Goal: Task Accomplishment & Management: Complete application form

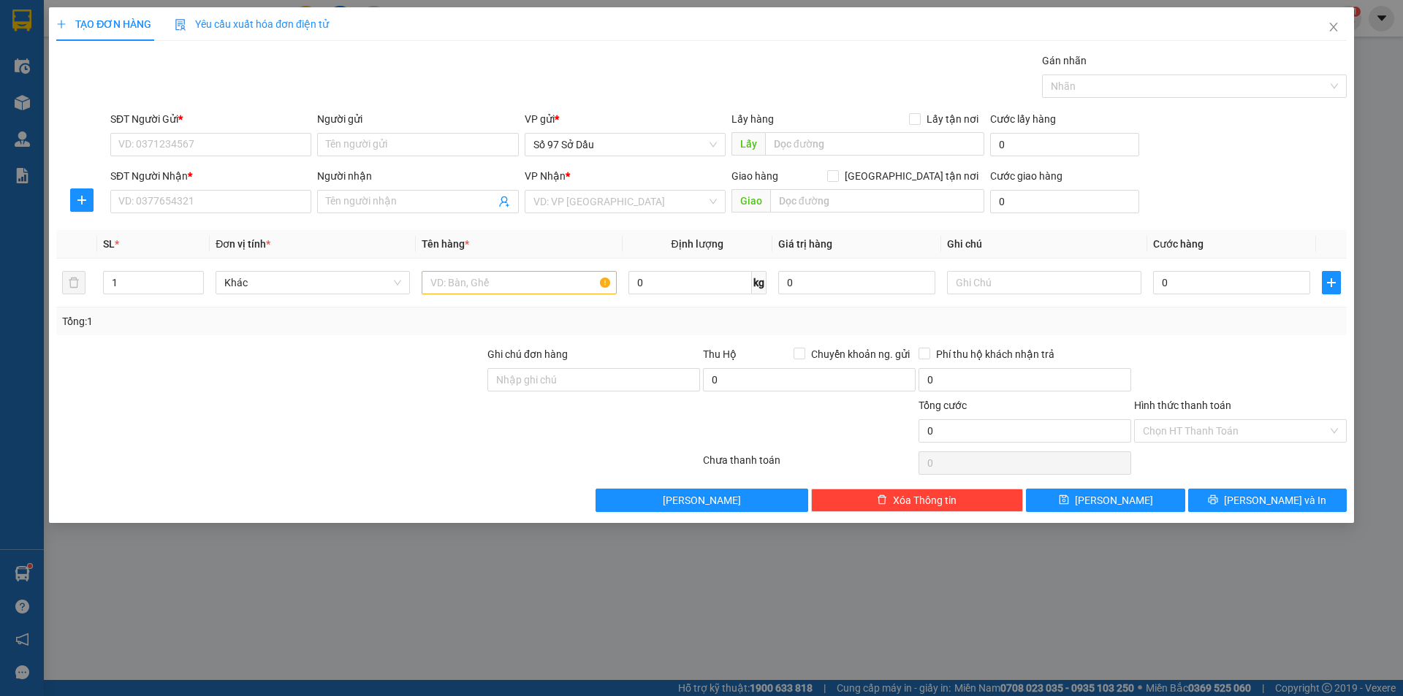
click at [609, 628] on div "TẠO ĐƠN HÀNG Yêu cầu xuất hóa đơn điện tử Transit Pickup Surcharge Ids Transit …" at bounding box center [701, 348] width 1403 height 696
click at [1330, 24] on icon "close" at bounding box center [1333, 27] width 8 height 9
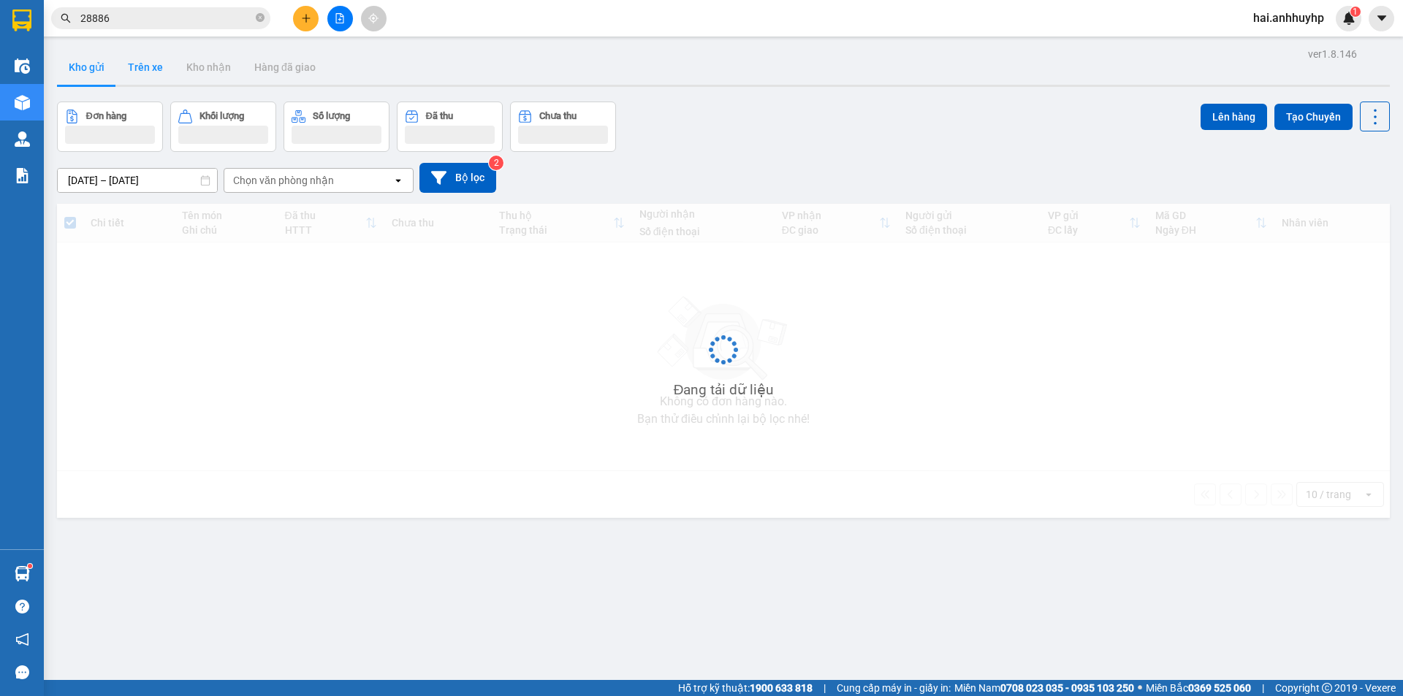
click at [141, 61] on button "Trên xe" at bounding box center [145, 67] width 58 height 35
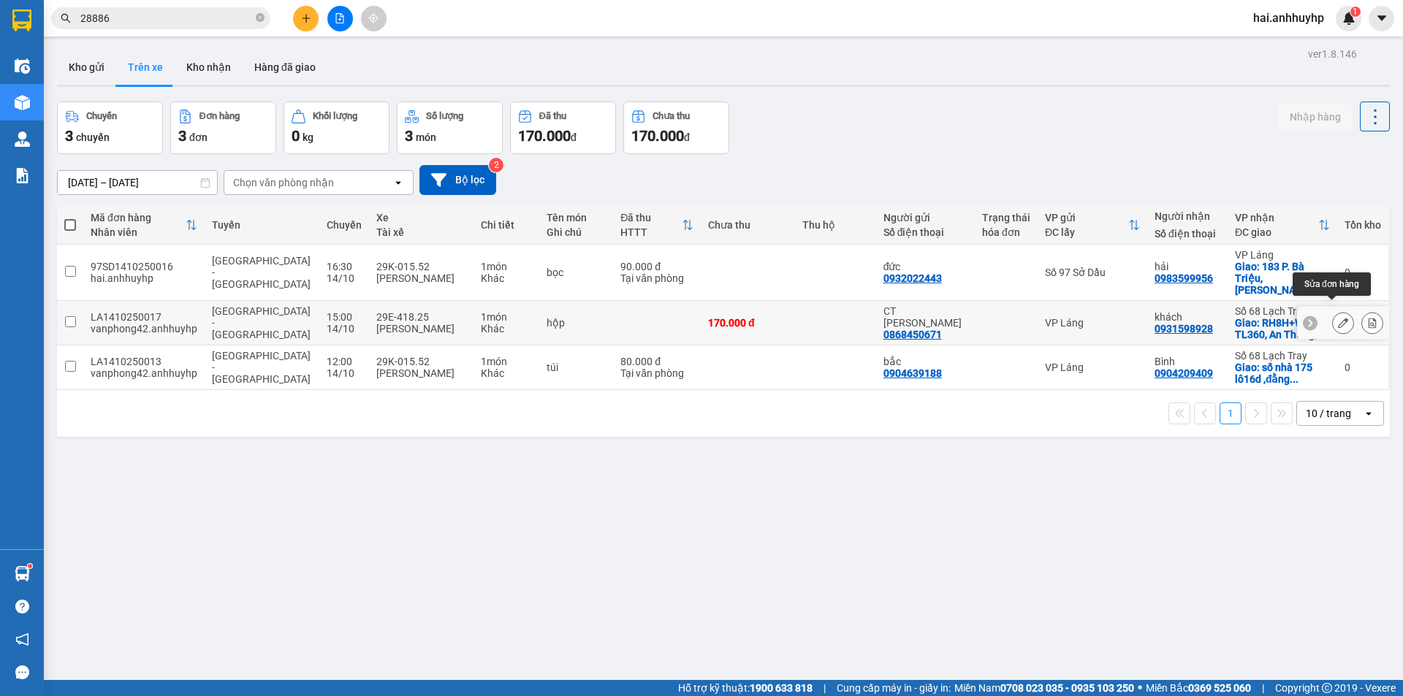
click at [1338, 318] on icon at bounding box center [1343, 323] width 10 height 10
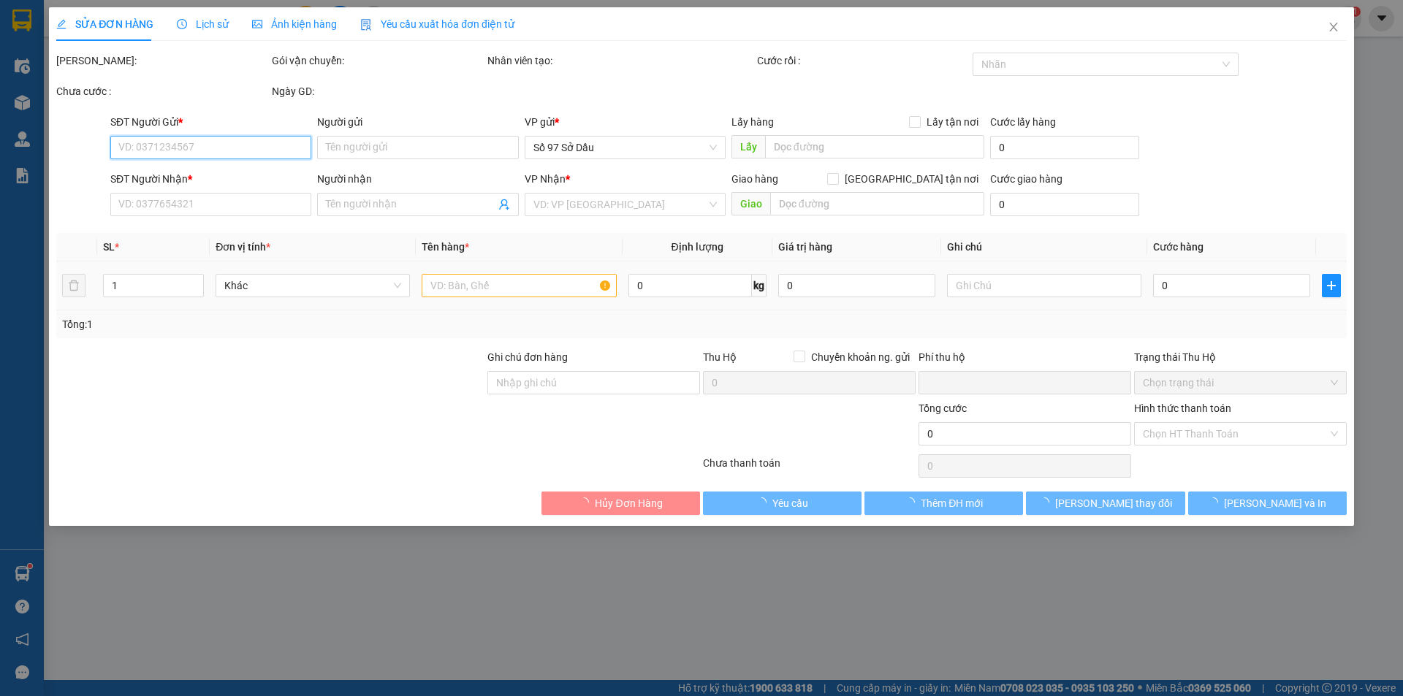
type input "0868450671"
type input "CT [PERSON_NAME]"
type input "0931598928"
type input "khách"
checkbox input "true"
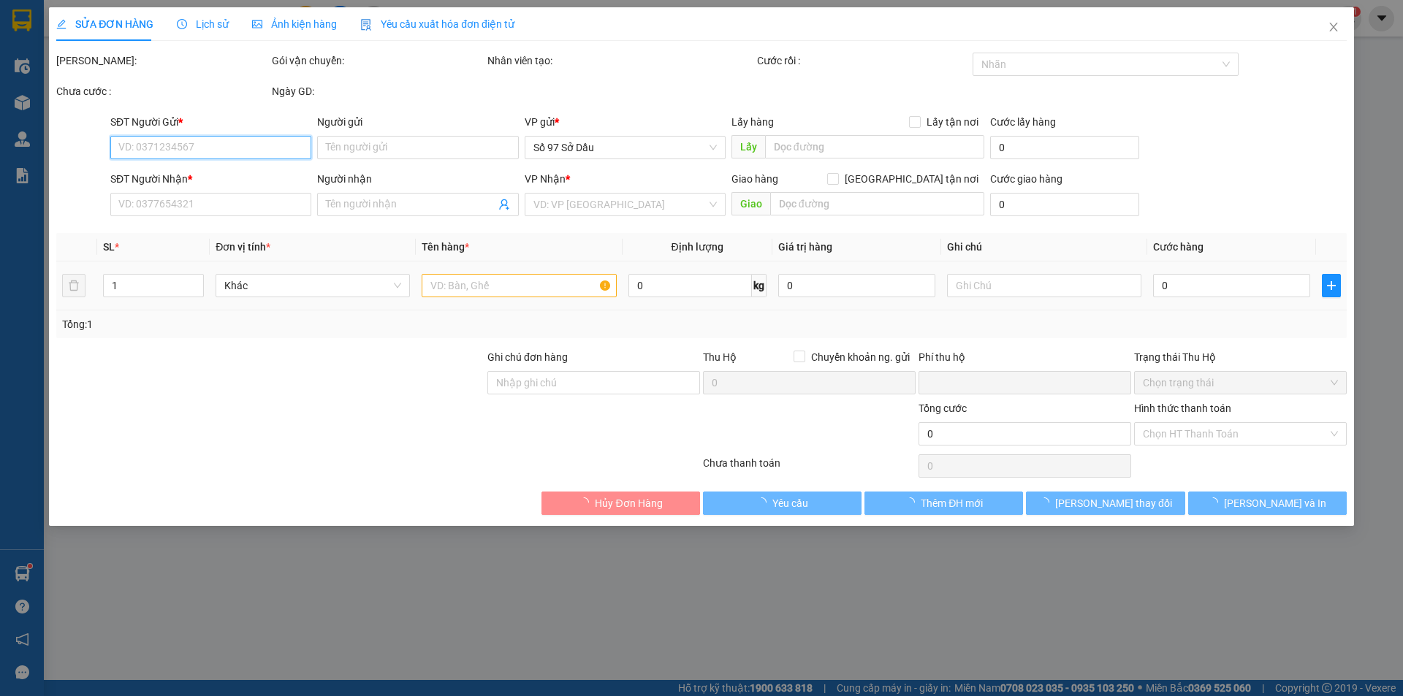
type input "RH8H+W88, TL360, An Thắng, [GEOGRAPHIC_DATA], [GEOGRAPHIC_DATA], [GEOGRAPHIC_DA…"
type input "0"
type input "170.000"
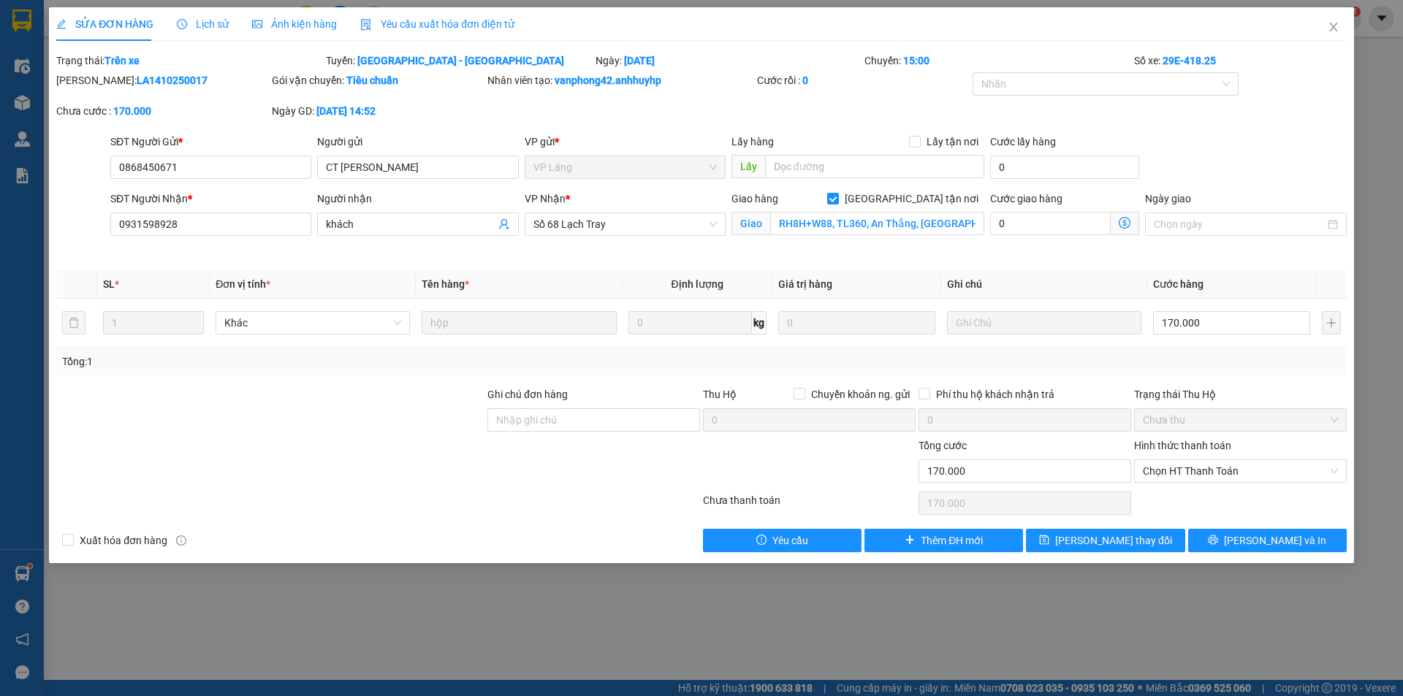
click at [1122, 224] on icon "dollar-circle" at bounding box center [1124, 223] width 12 height 12
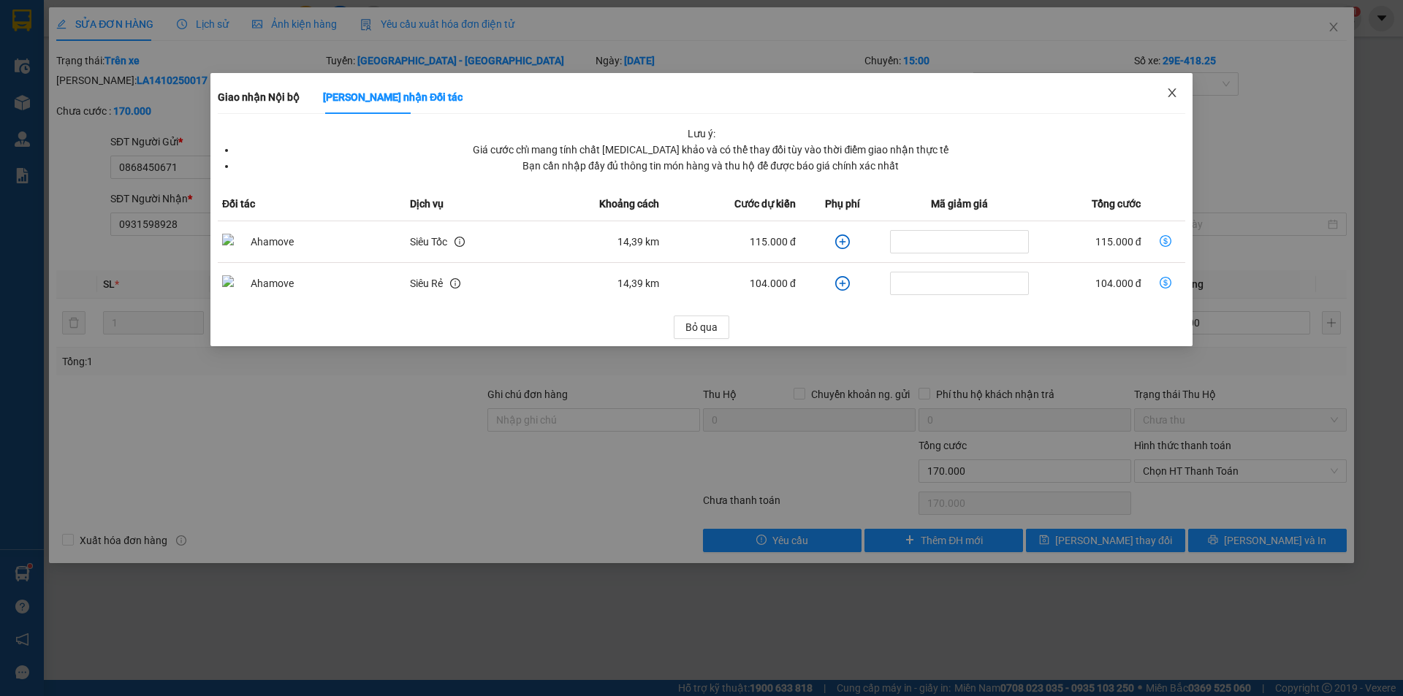
click at [1176, 99] on span "Close" at bounding box center [1171, 93] width 41 height 41
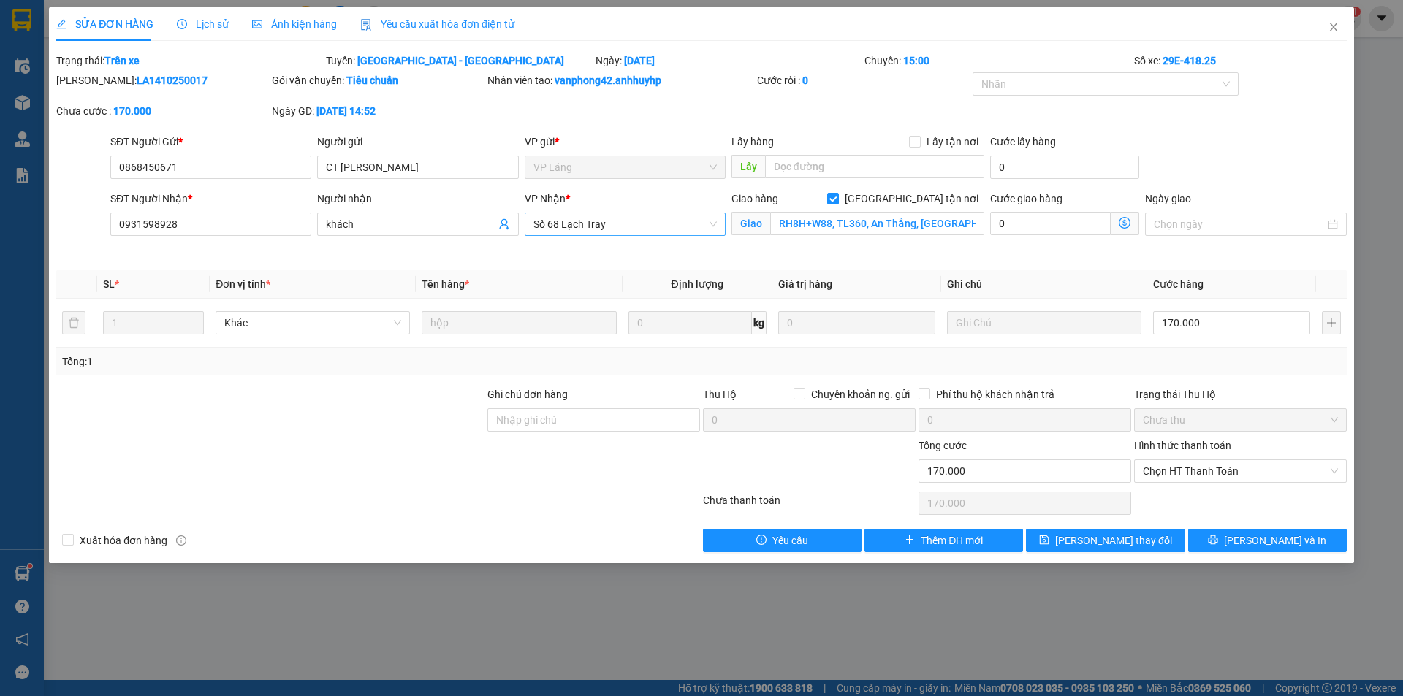
click at [577, 214] on span "Số 68 Lạch Tray" at bounding box center [624, 224] width 183 height 22
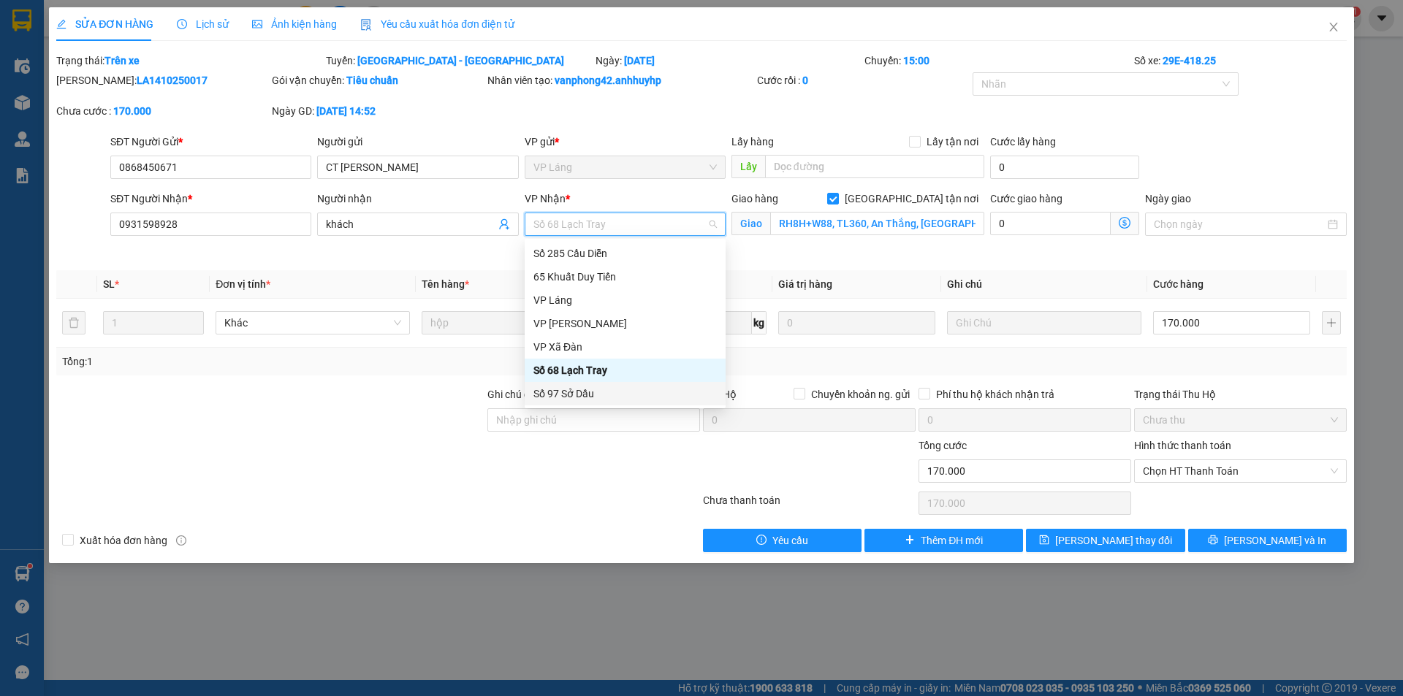
click at [568, 387] on div "Số 97 Sở Dầu" at bounding box center [624, 394] width 183 height 16
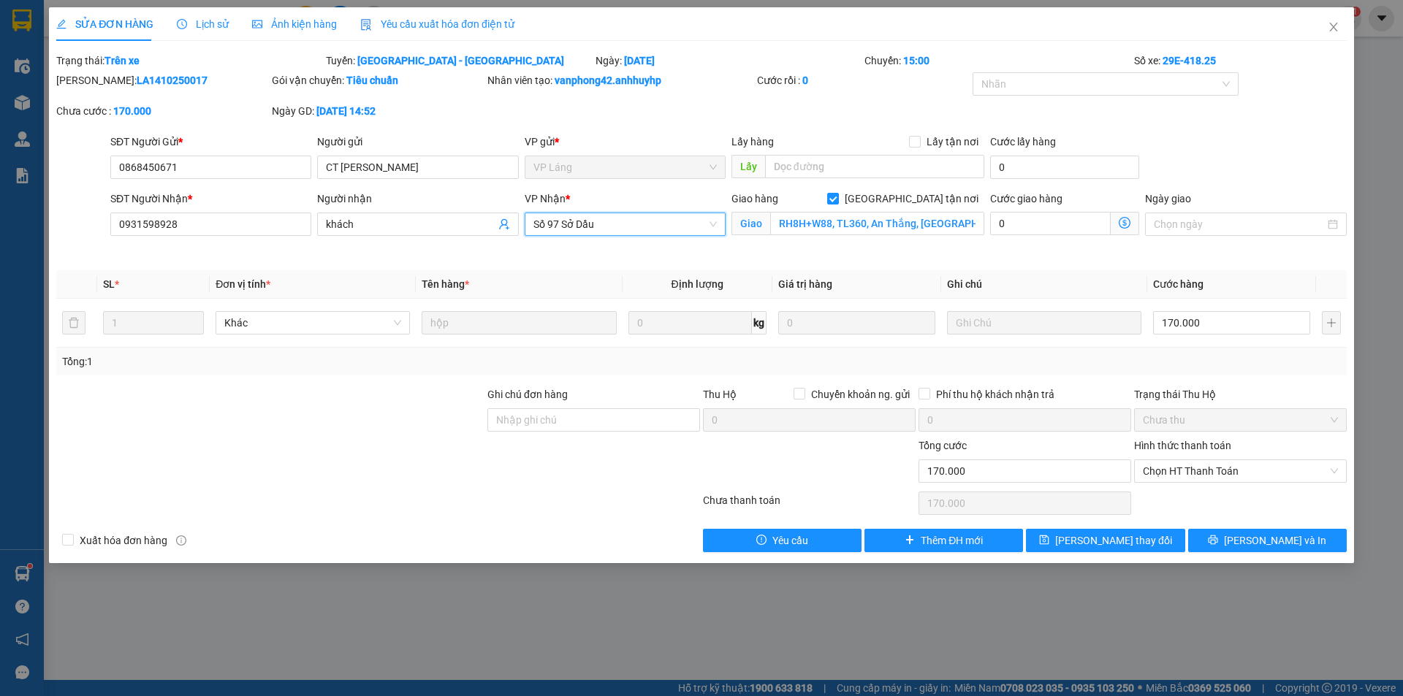
click at [1122, 226] on icon "dollar-circle" at bounding box center [1124, 223] width 12 height 12
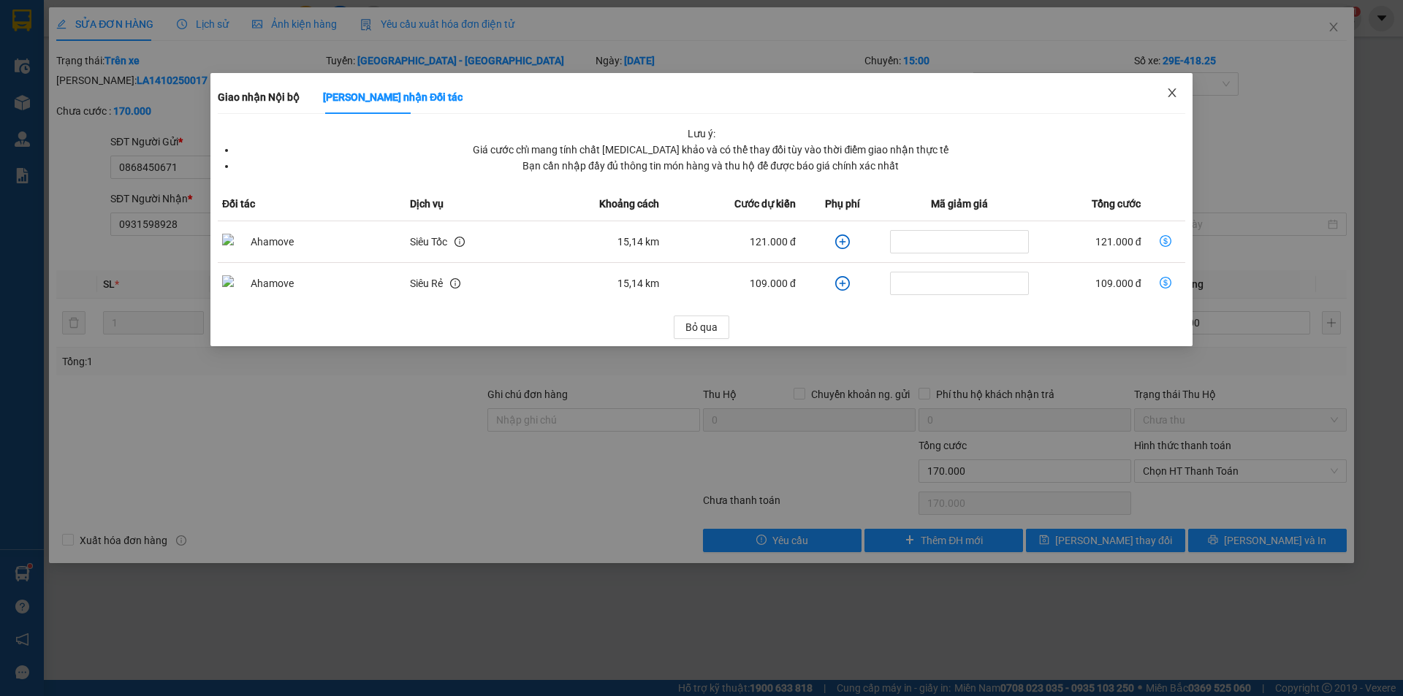
click at [1166, 94] on icon "close" at bounding box center [1172, 93] width 12 height 12
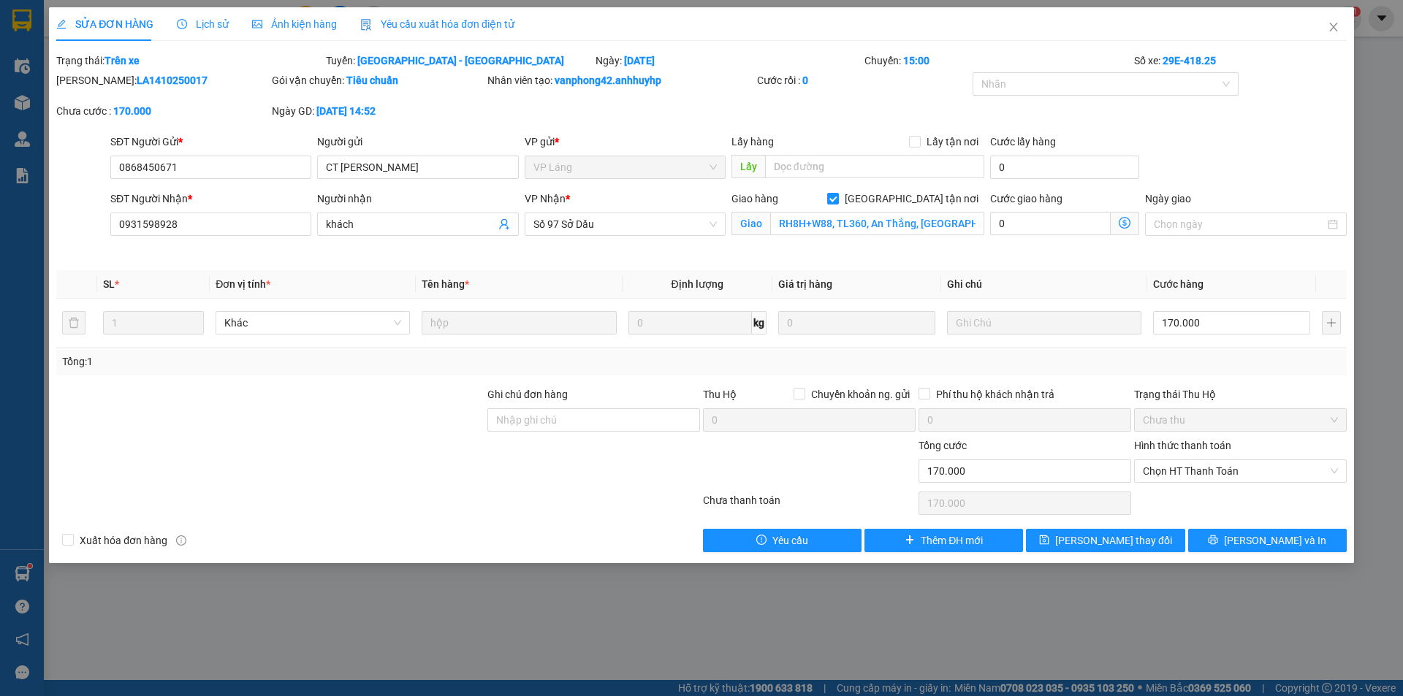
click at [722, 654] on div "SỬA ĐƠN HÀNG Lịch sử Ảnh kiện hàng Yêu cầu xuất hóa đơn điện tử Total Paid Fee …" at bounding box center [701, 348] width 1403 height 696
click at [1338, 25] on icon "close" at bounding box center [1333, 27] width 12 height 12
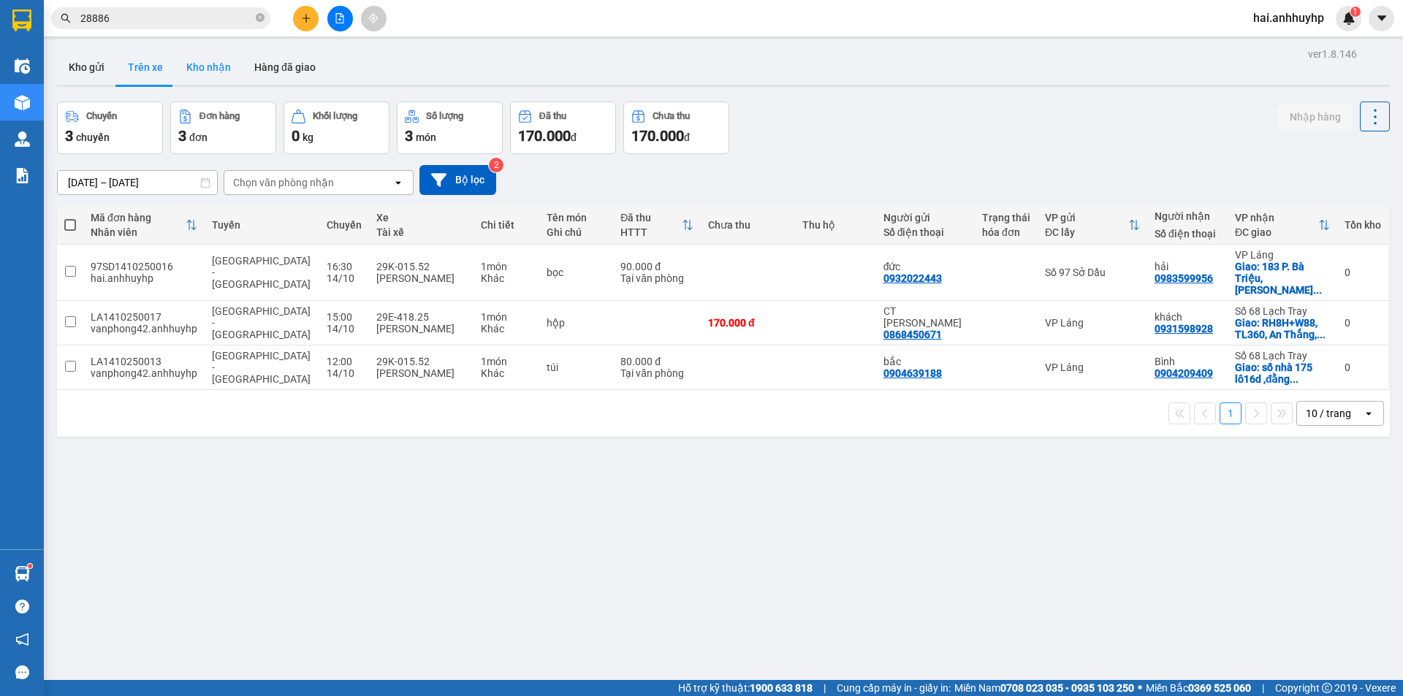
click at [216, 57] on button "Kho nhận" at bounding box center [209, 67] width 68 height 35
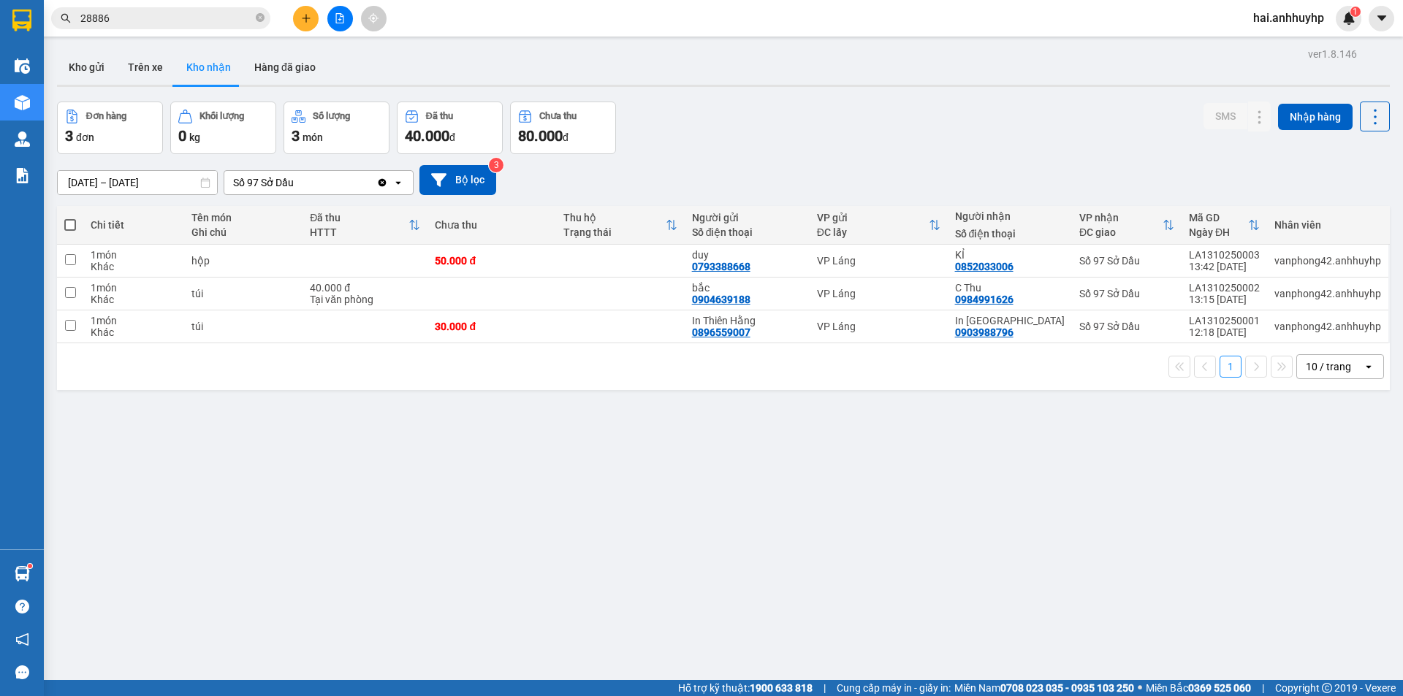
click at [383, 178] on icon "Clear value" at bounding box center [382, 183] width 12 height 12
click at [354, 183] on div "Chọn văn phòng nhận" at bounding box center [308, 182] width 168 height 23
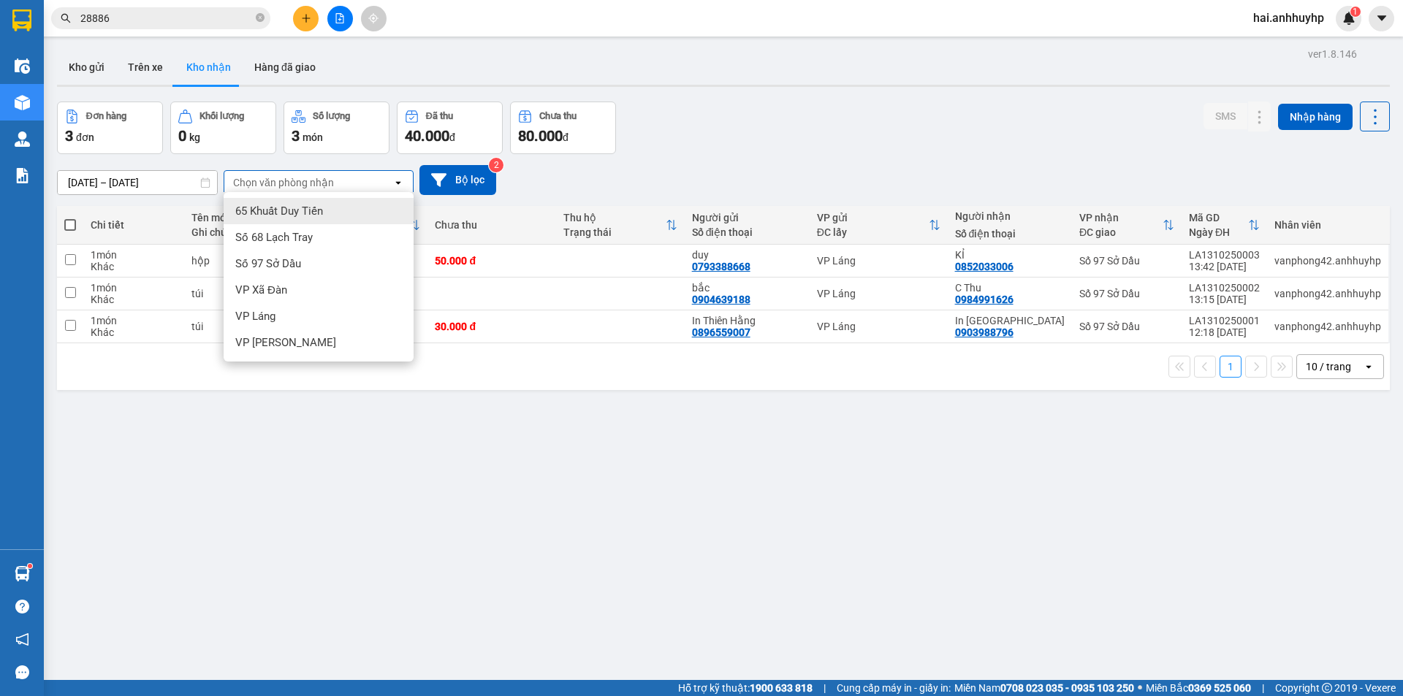
click at [308, 237] on span "Số 68 Lạch Tray" at bounding box center [273, 237] width 77 height 15
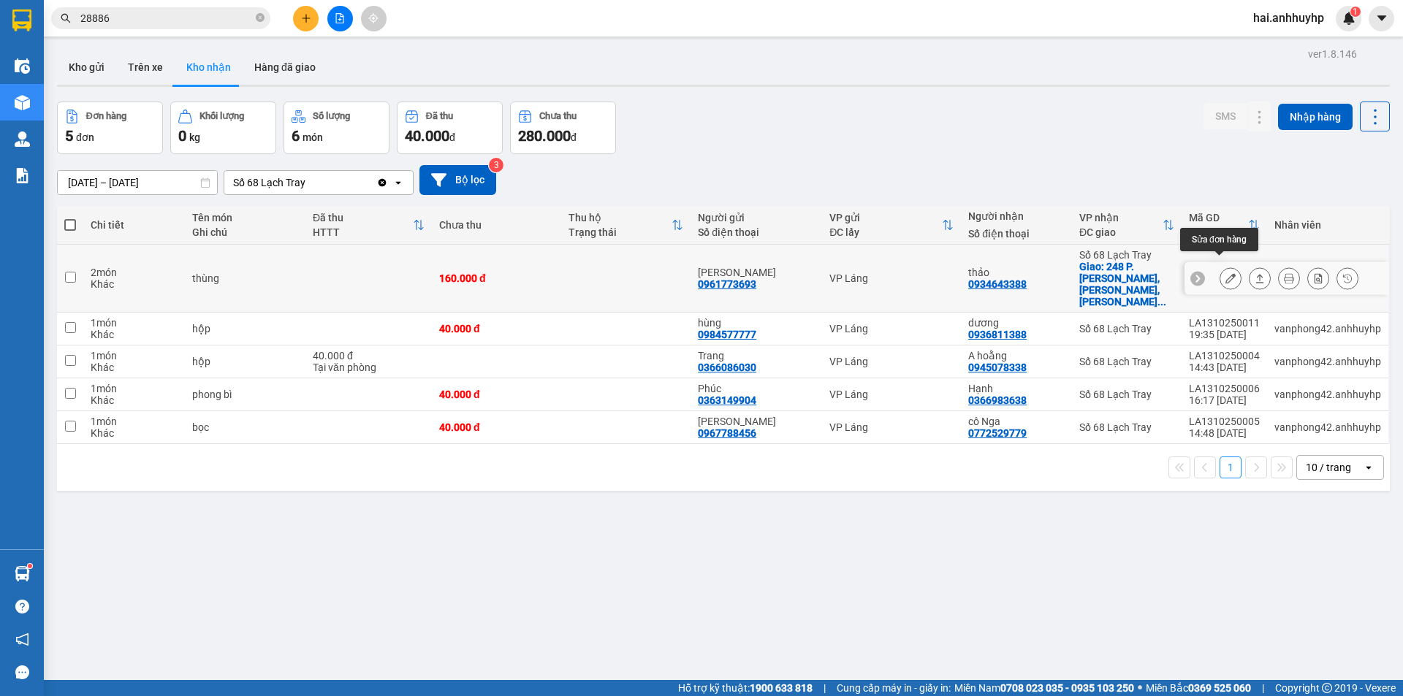
click at [1225, 273] on icon at bounding box center [1230, 278] width 10 height 10
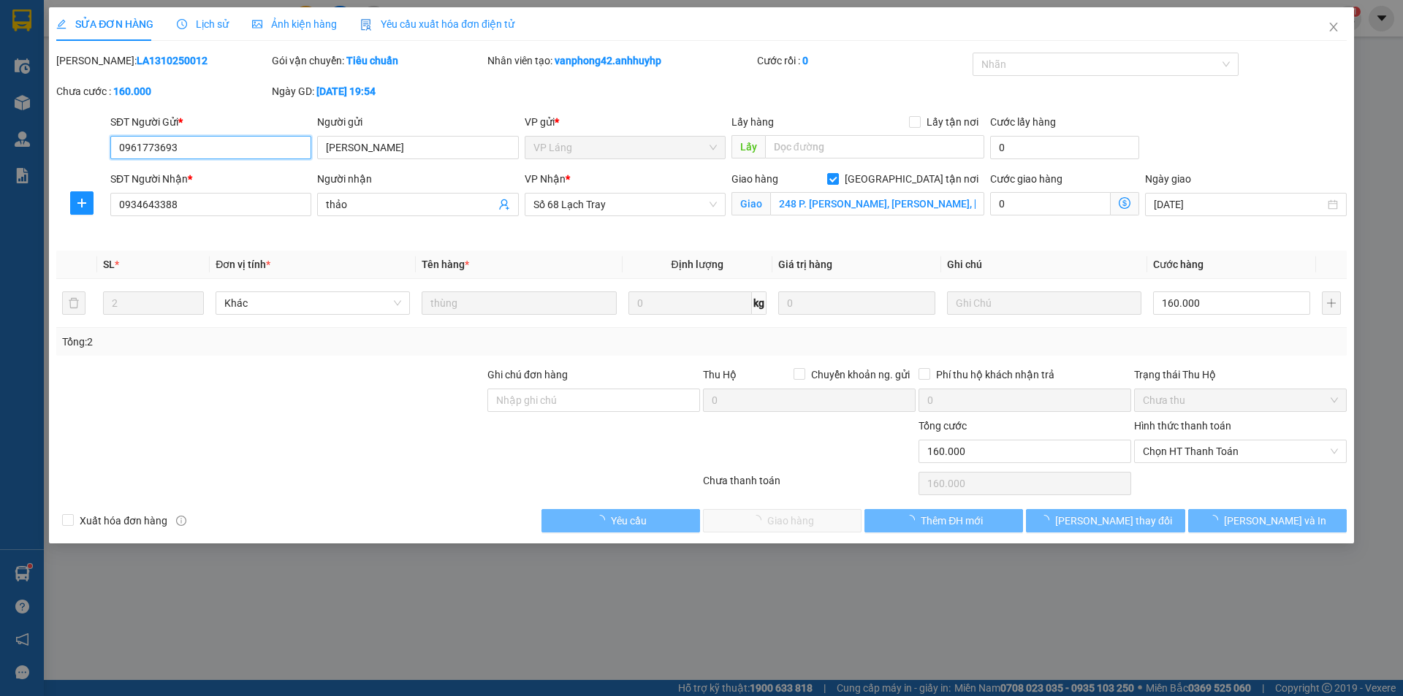
type input "0961773693"
type input "[PERSON_NAME]"
type input "0934643388"
type input "thảo"
checkbox input "true"
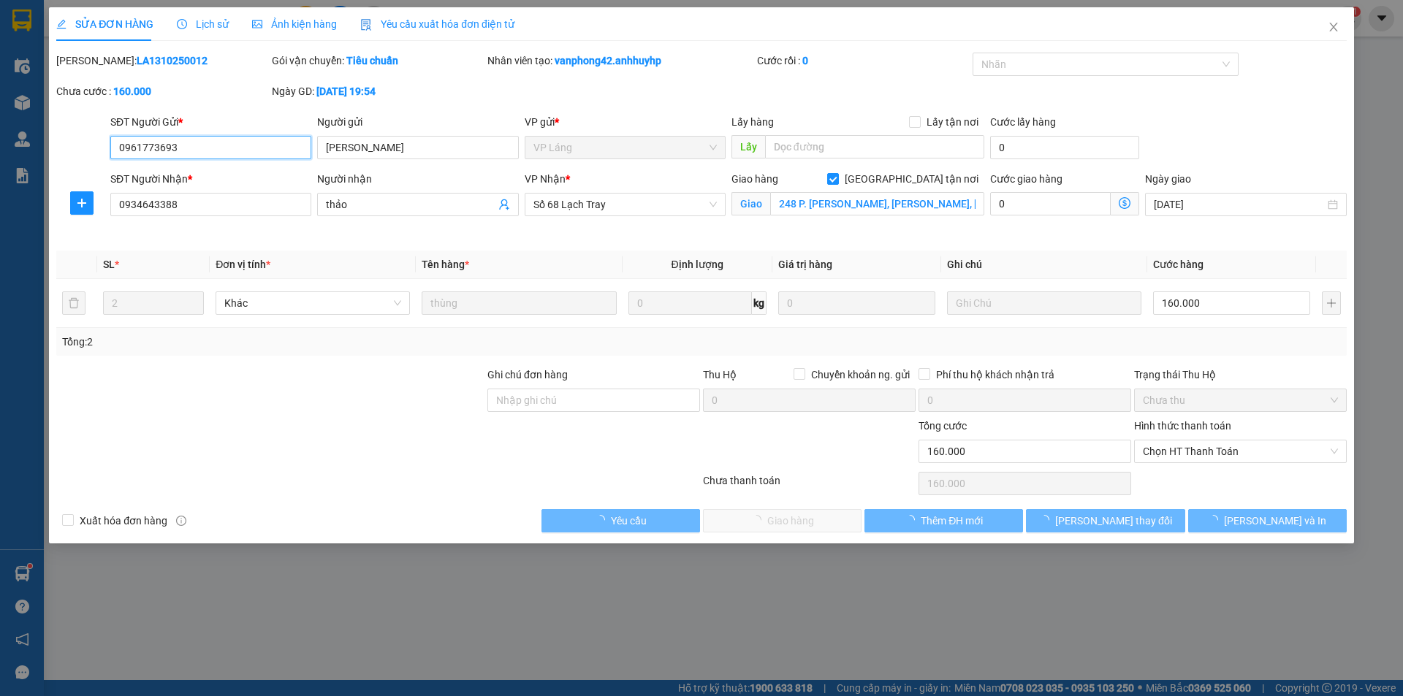
type input "248 P. [PERSON_NAME], [PERSON_NAME], [PERSON_NAME], [GEOGRAPHIC_DATA], [GEOGRAP…"
type input "0"
type input "160.000"
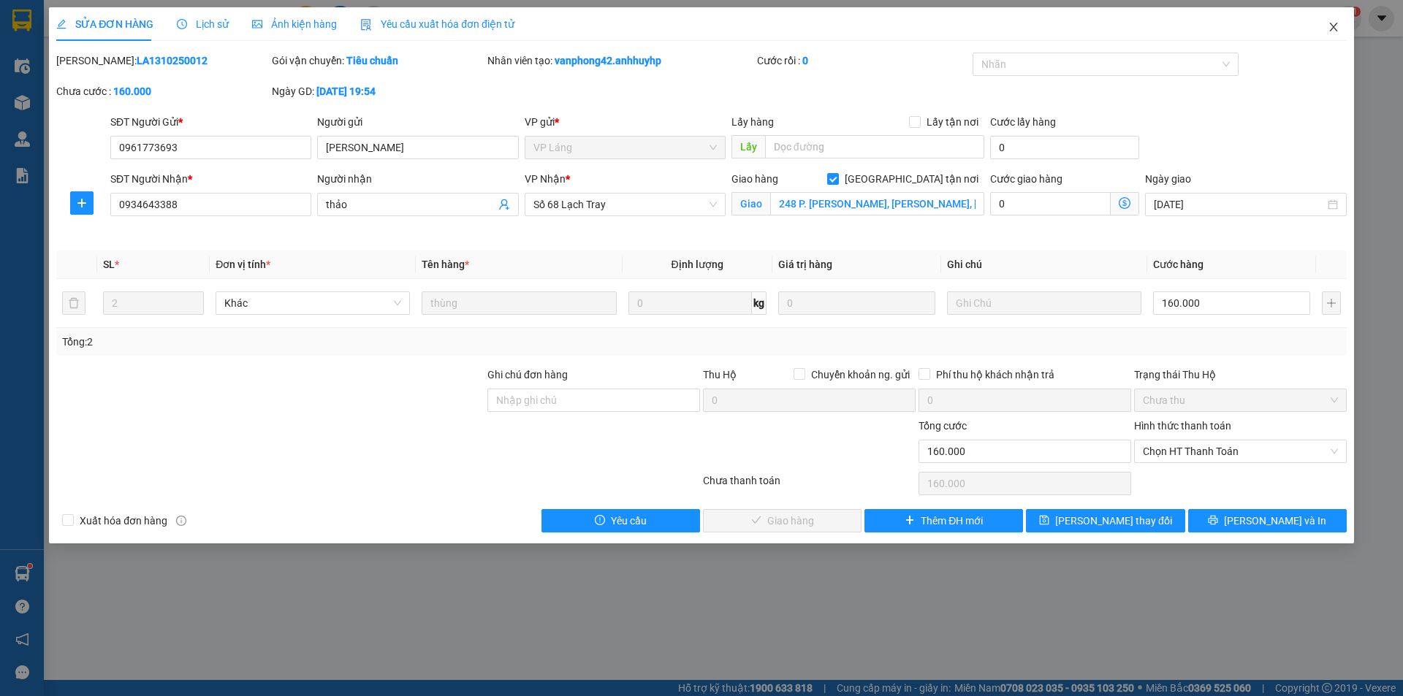
click at [1332, 33] on icon "close" at bounding box center [1333, 27] width 12 height 12
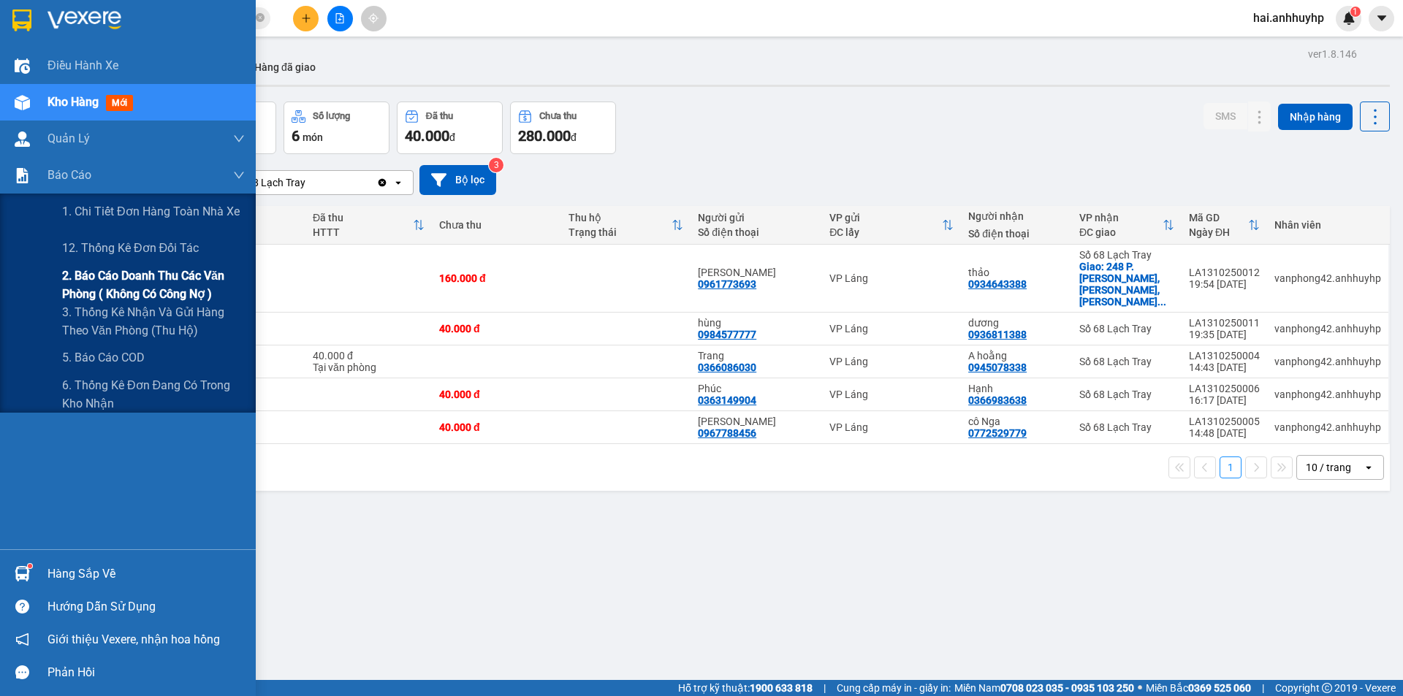
click at [138, 291] on span "2. Báo cáo doanh thu các văn phòng ( không có công nợ )" at bounding box center [153, 285] width 183 height 37
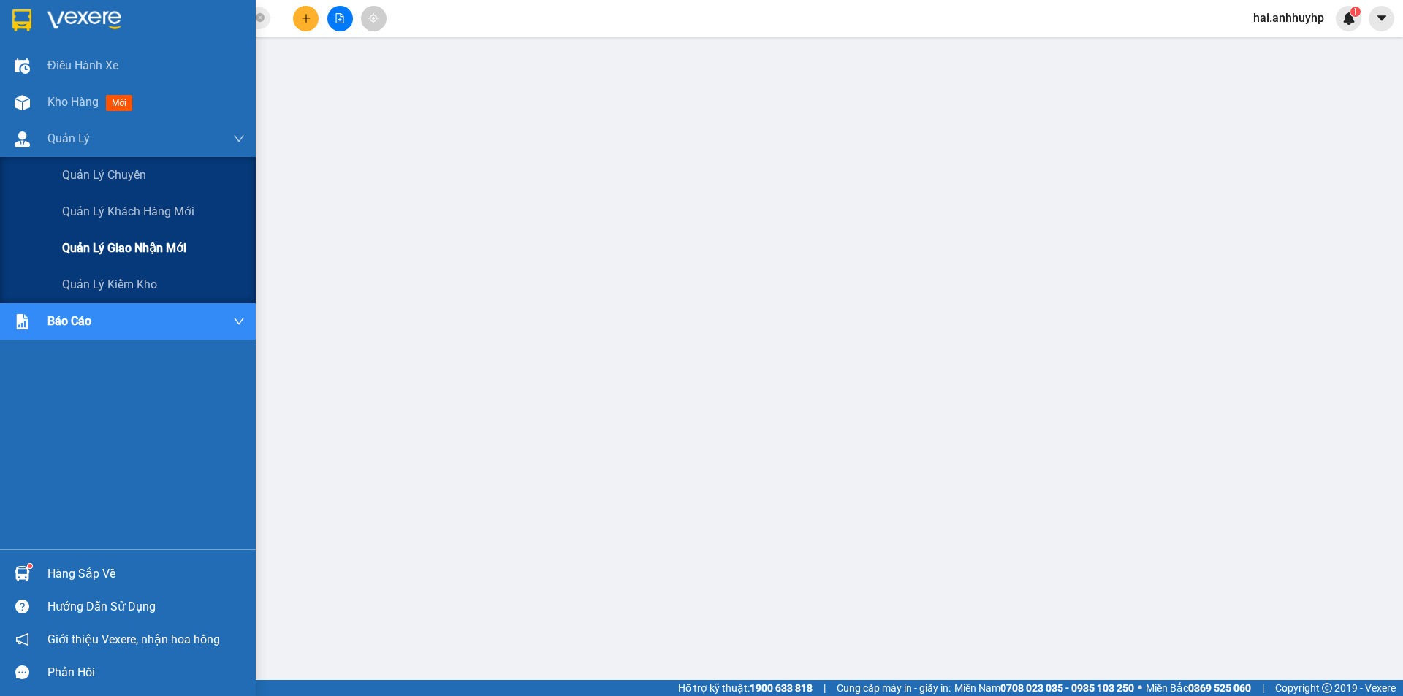
click at [110, 236] on div "Quản lý giao nhận mới" at bounding box center [153, 248] width 183 height 37
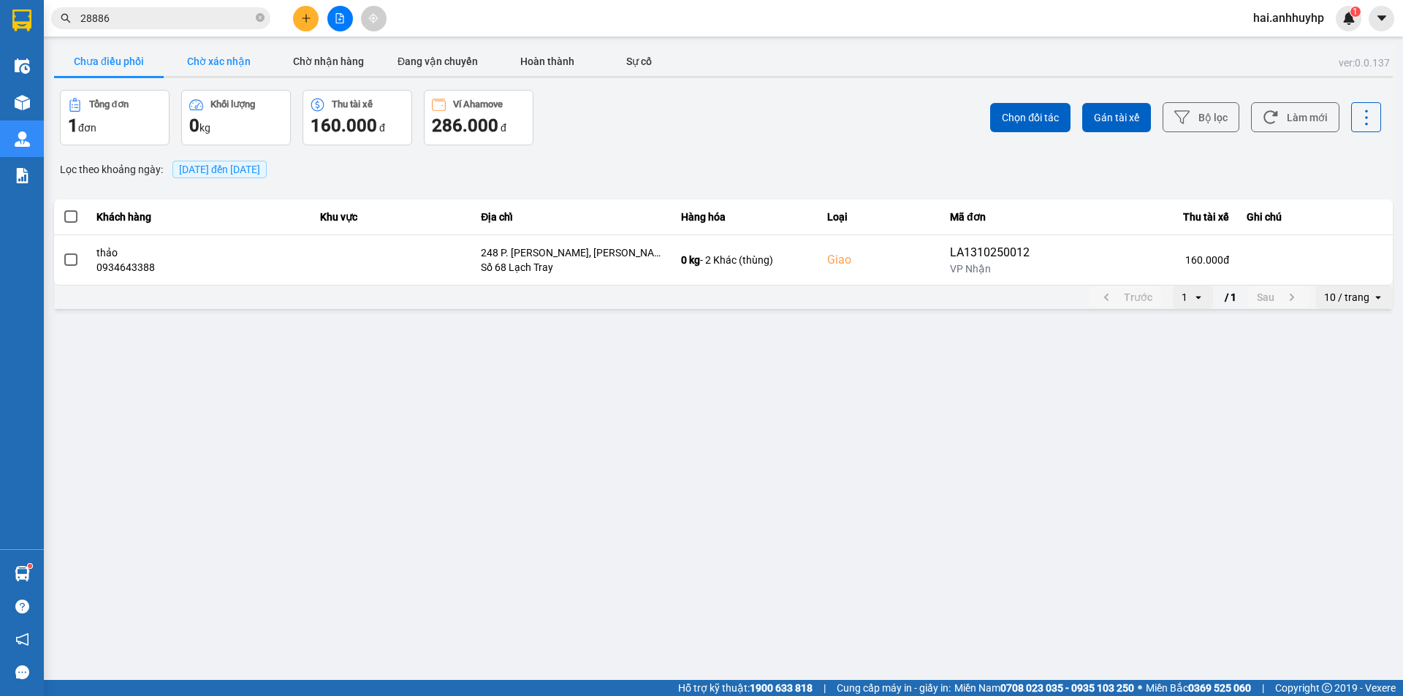
click at [216, 50] on button "Chờ xác nhận" at bounding box center [219, 61] width 110 height 29
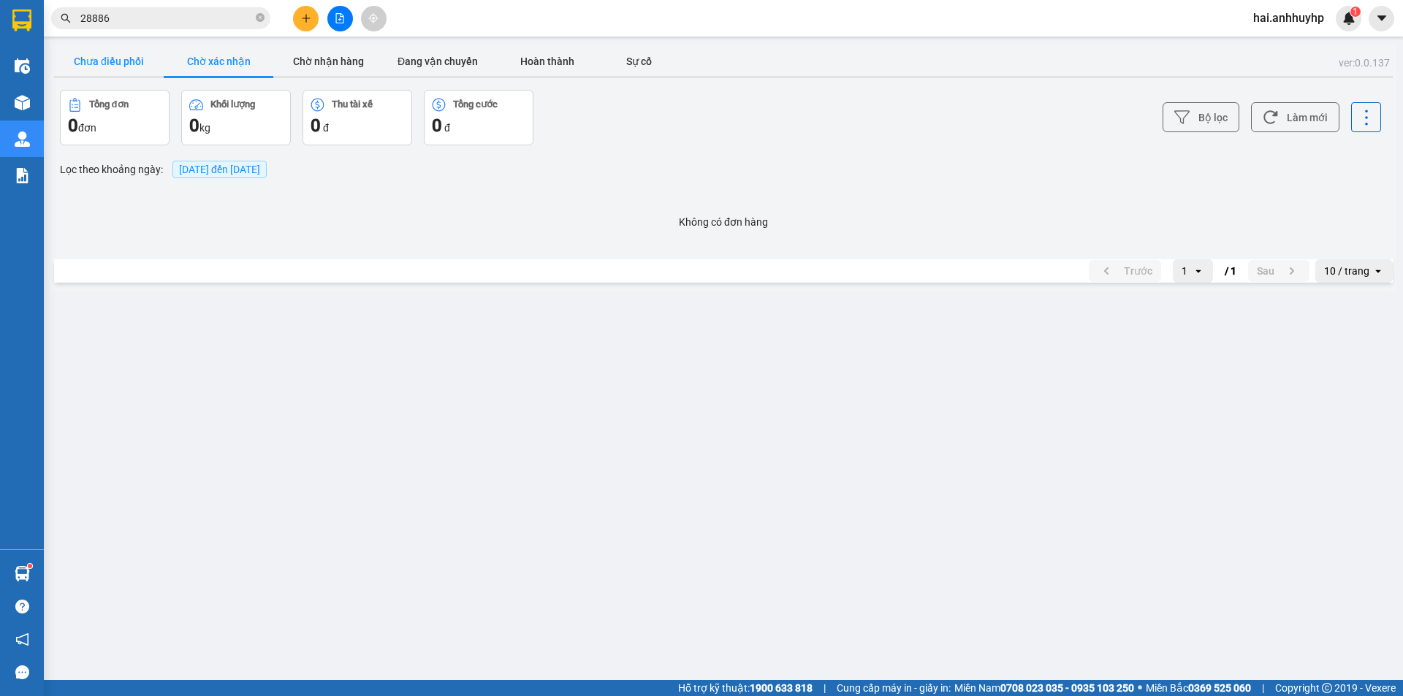
click at [132, 59] on button "Chưa điều phối" at bounding box center [109, 61] width 110 height 29
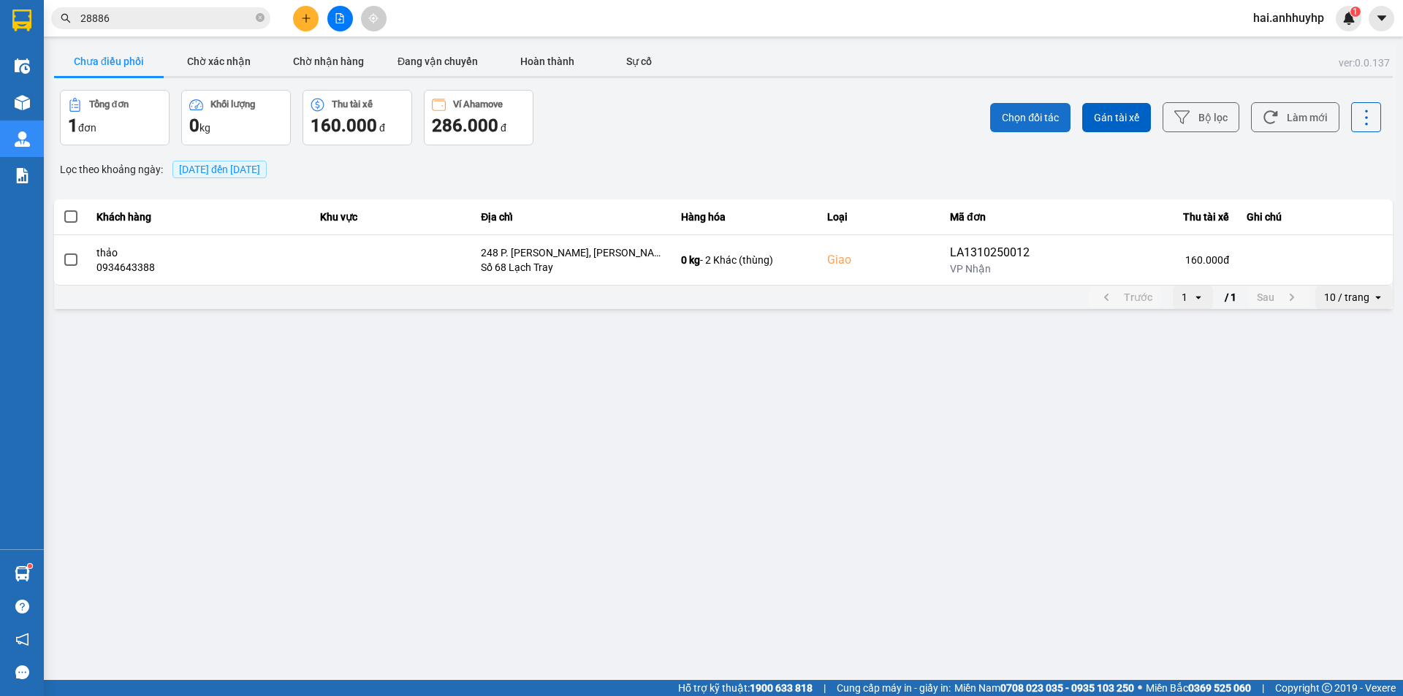
click at [1061, 123] on button "Chọn đối tác" at bounding box center [1030, 117] width 80 height 29
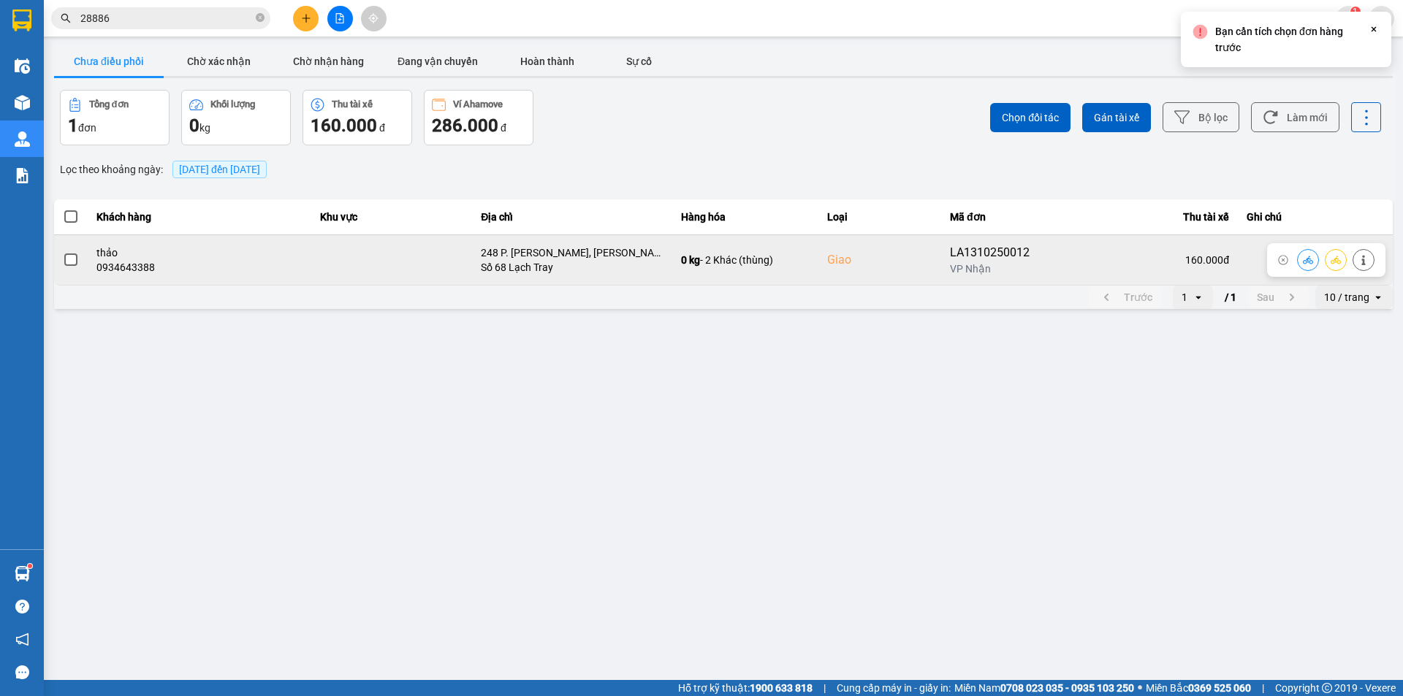
click at [72, 261] on span at bounding box center [70, 259] width 13 height 13
click at [63, 252] on input "checkbox" at bounding box center [63, 252] width 0 height 0
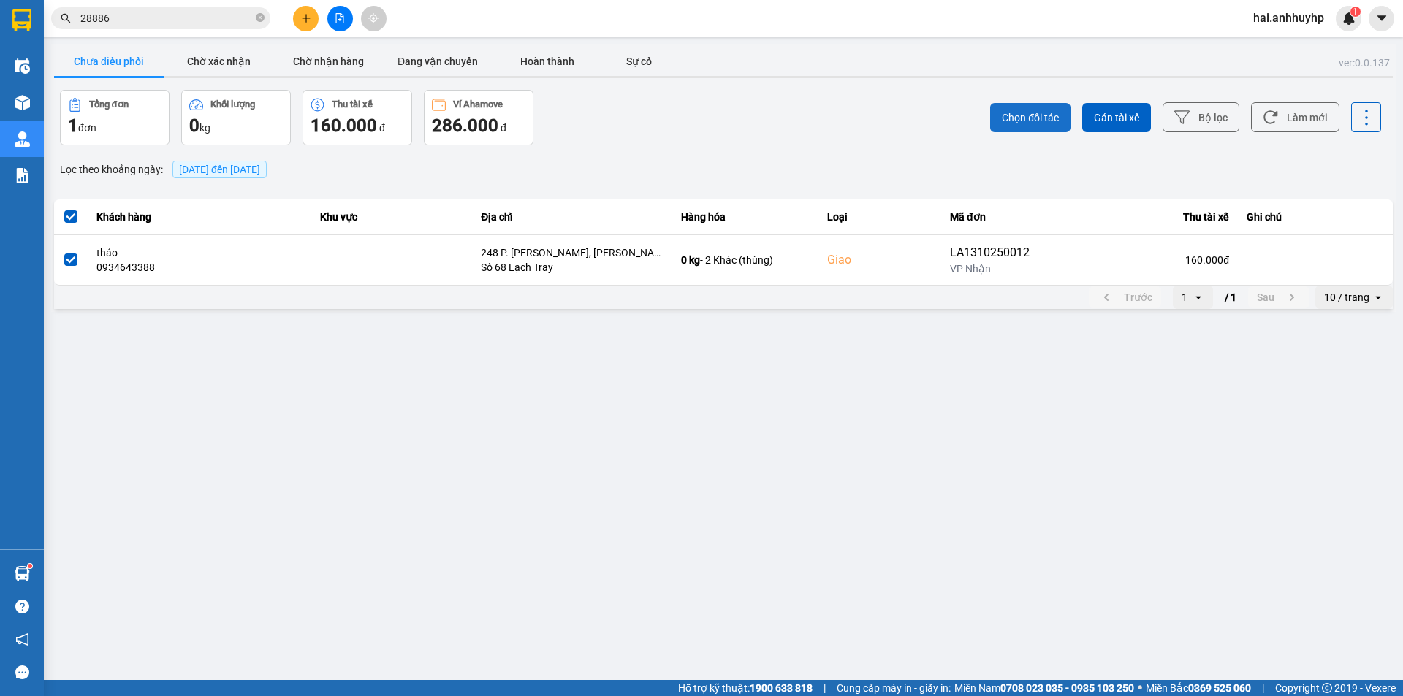
click at [1003, 118] on span "Chọn đối tác" at bounding box center [1030, 117] width 57 height 15
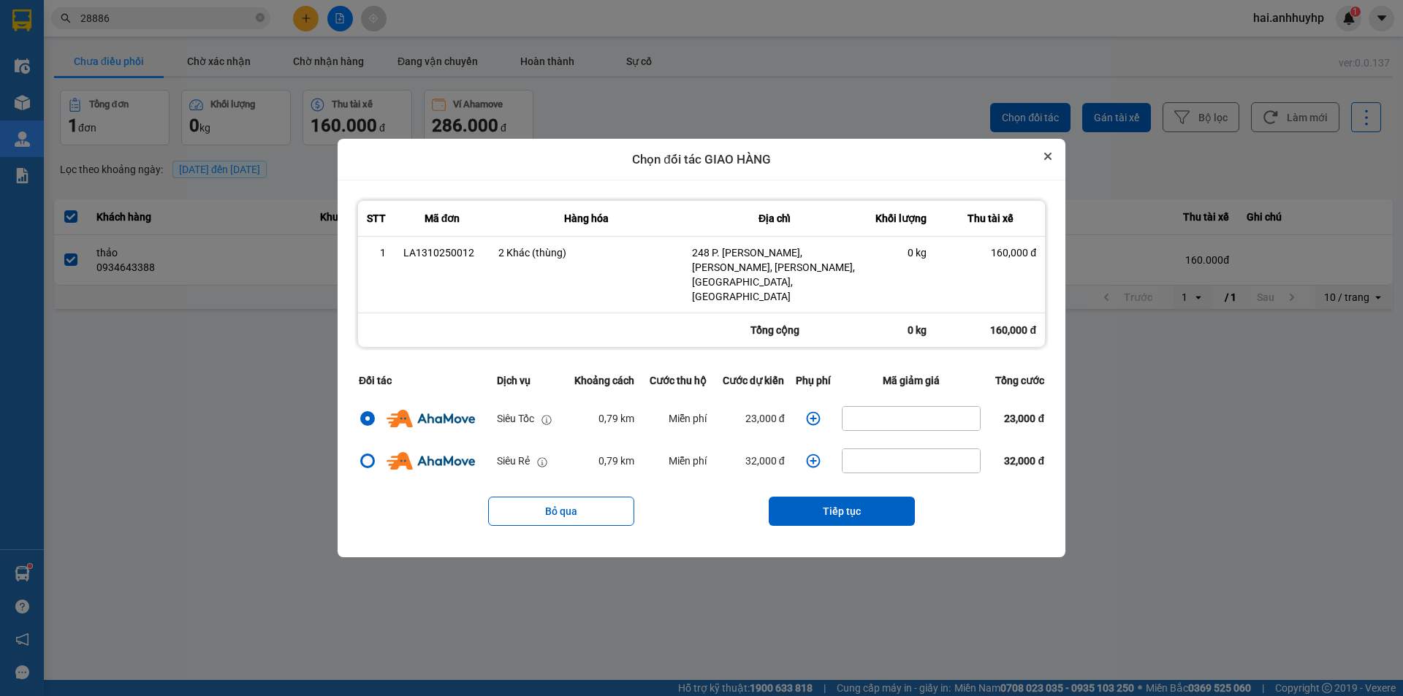
click at [1049, 160] on icon "Close" at bounding box center [1047, 156] width 7 height 7
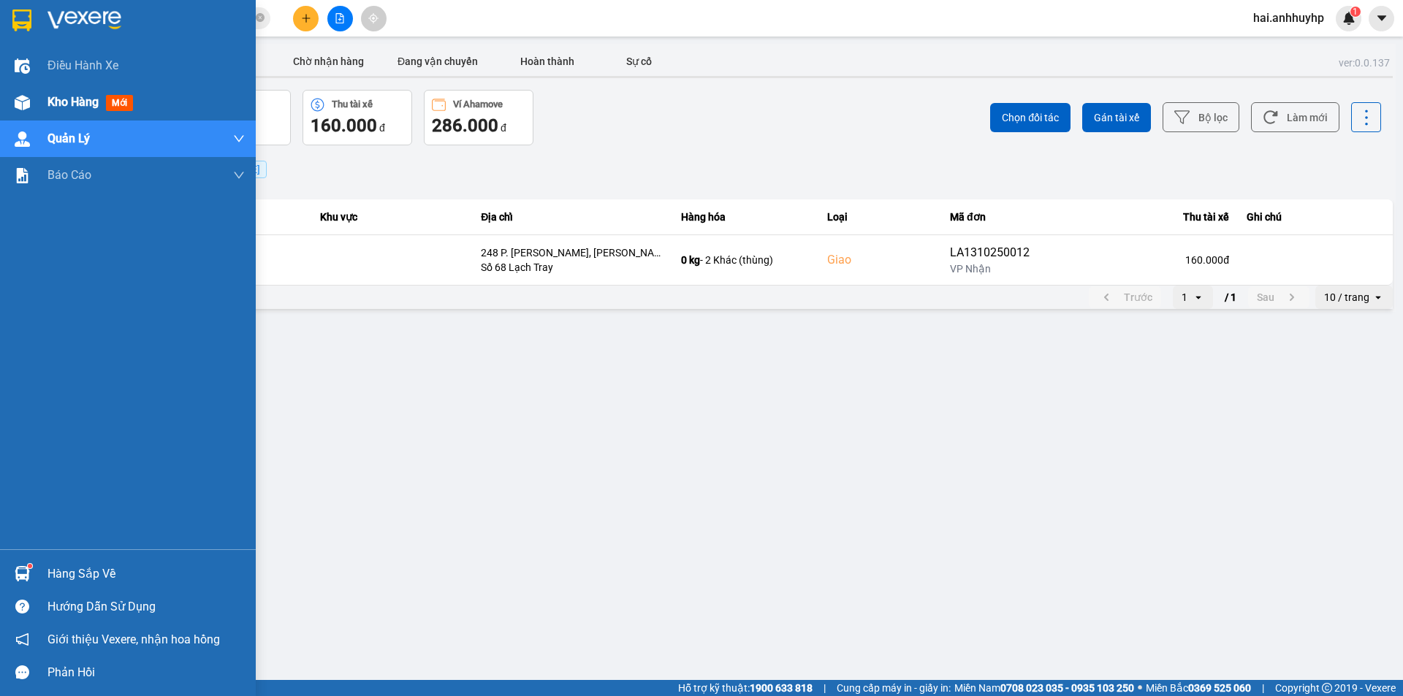
drag, startPoint x: 80, startPoint y: 104, endPoint x: 111, endPoint y: 104, distance: 31.4
click at [81, 104] on span "Kho hàng" at bounding box center [72, 102] width 51 height 14
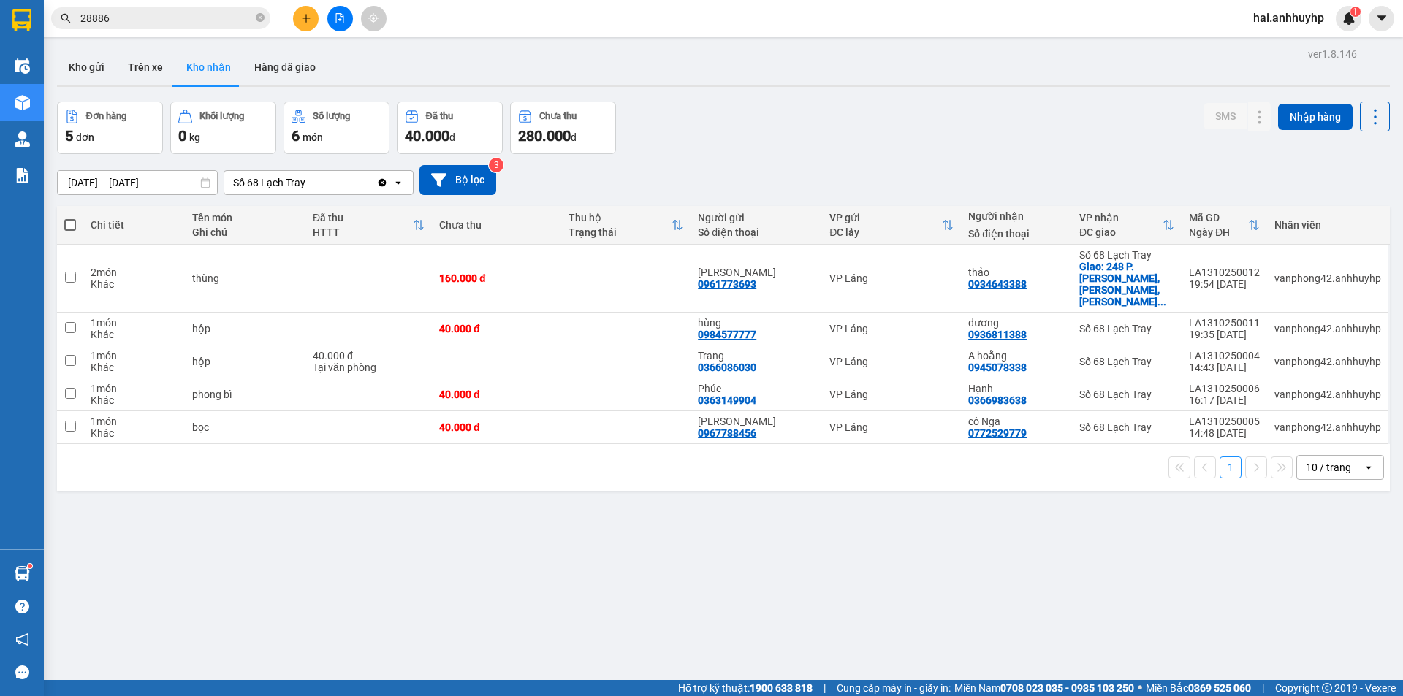
click at [301, 23] on button at bounding box center [306, 19] width 26 height 26
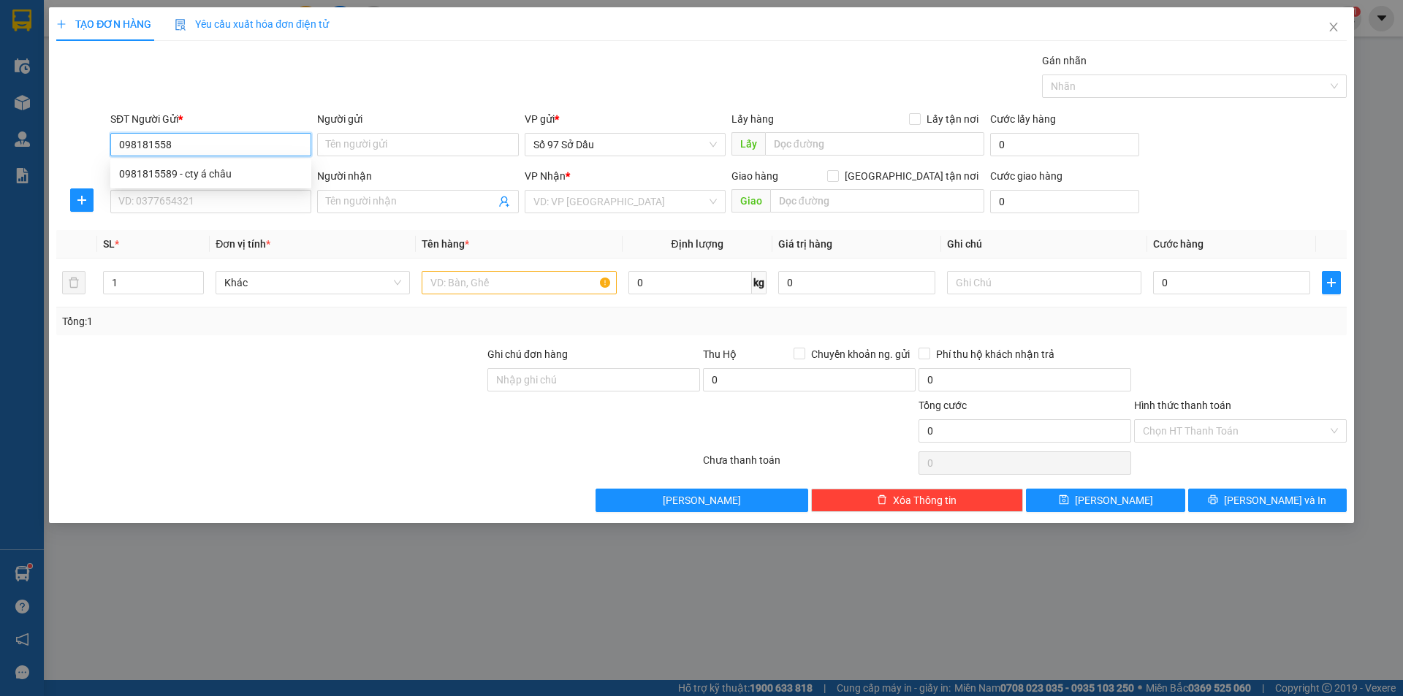
type input "0981815589"
click at [240, 164] on div "0981815589 - cty á châu" at bounding box center [210, 173] width 201 height 23
type input "cty á châu"
type input "0981815589"
click at [209, 204] on input "SĐT Người Nhận *" at bounding box center [210, 201] width 201 height 23
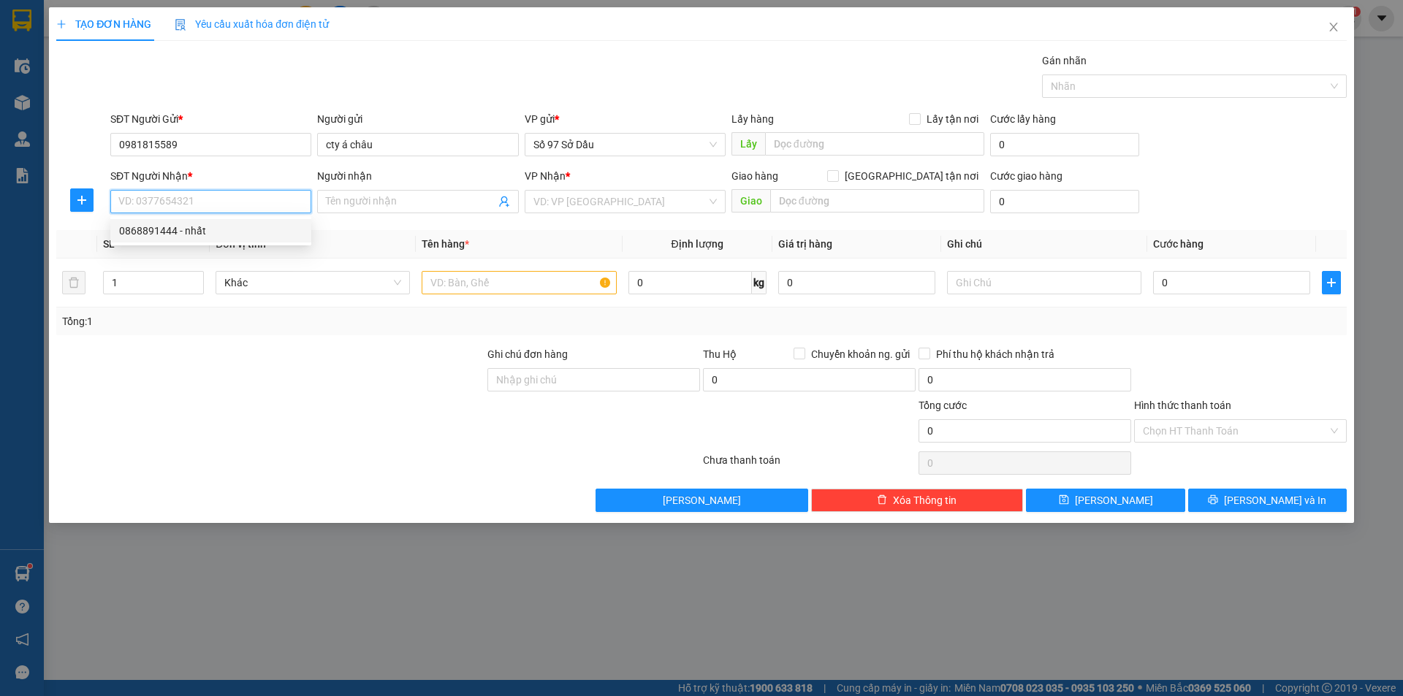
click at [205, 227] on div "0868891444 - nhất" at bounding box center [210, 231] width 183 height 16
type input "0868891444"
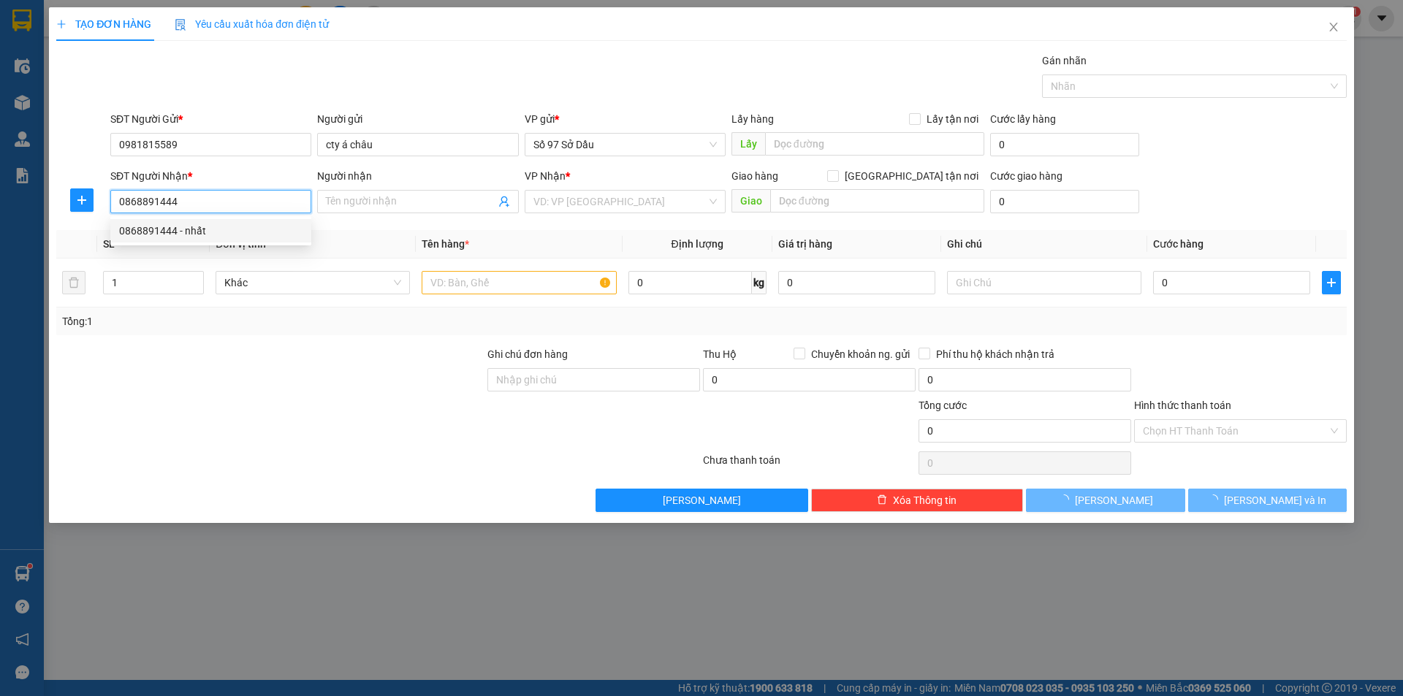
type input "nhất"
checkbox input "true"
type input "số 27 thái thịnh , [GEOGRAPHIC_DATA], [GEOGRAPHIC_DATA]"
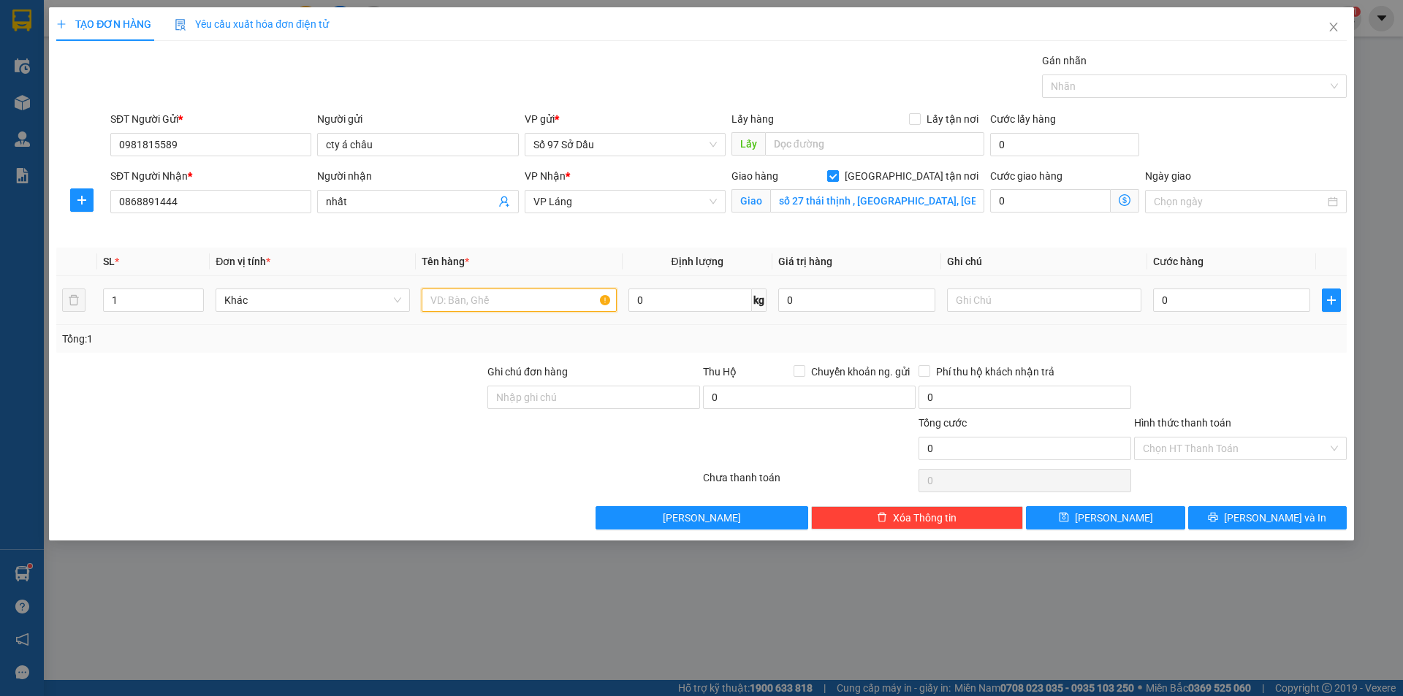
click at [487, 310] on input "text" at bounding box center [519, 300] width 194 height 23
type input "phong bì"
click at [1116, 199] on span at bounding box center [1124, 200] width 28 height 23
click at [1124, 197] on icon "dollar-circle" at bounding box center [1124, 200] width 12 height 12
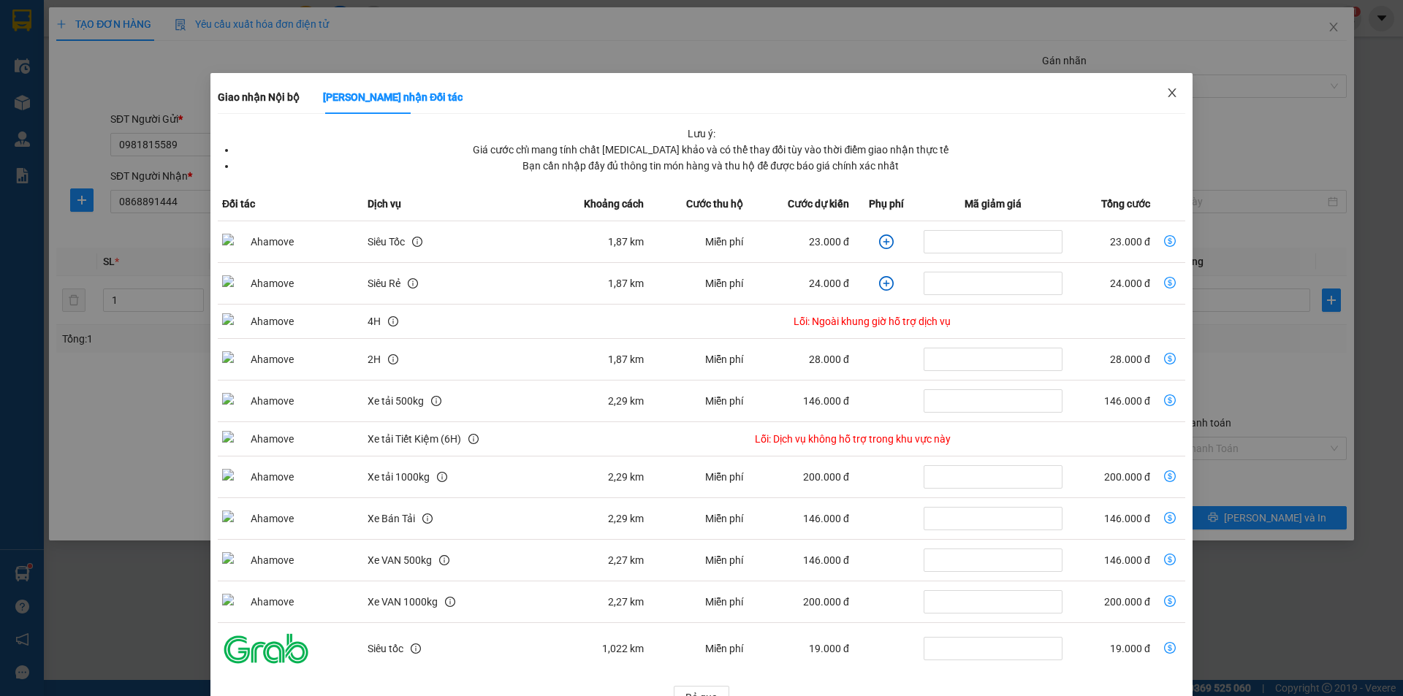
click at [1164, 86] on span "Close" at bounding box center [1171, 93] width 41 height 41
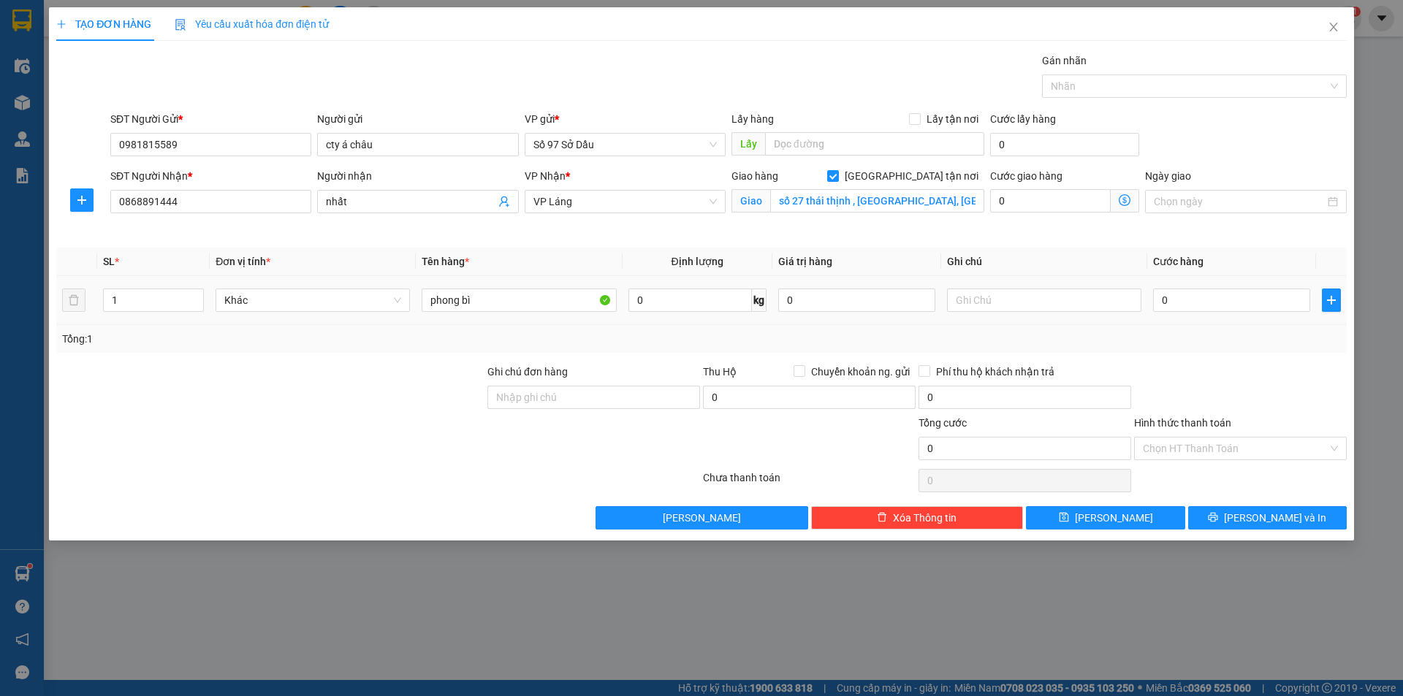
click at [1179, 286] on div "0" at bounding box center [1231, 300] width 157 height 29
click at [1178, 295] on input "0" at bounding box center [1231, 300] width 157 height 23
type input "6"
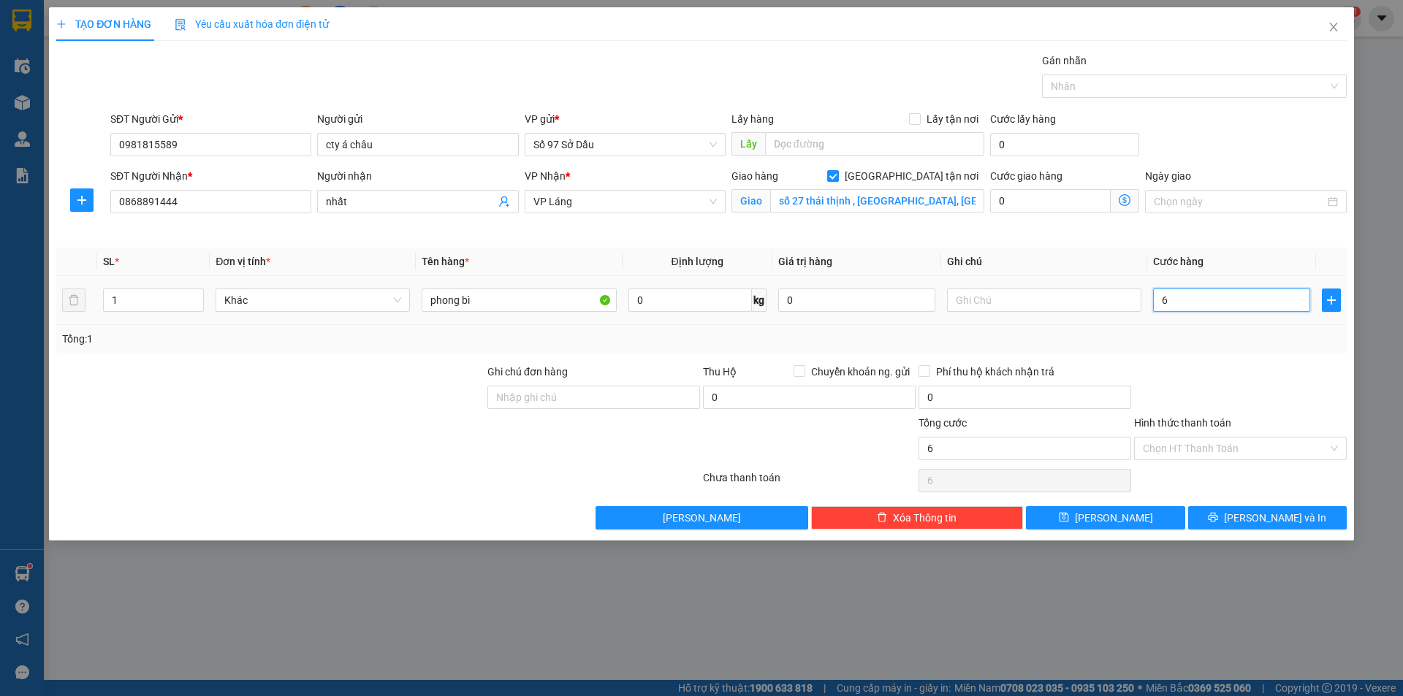
type input "60"
type input "600"
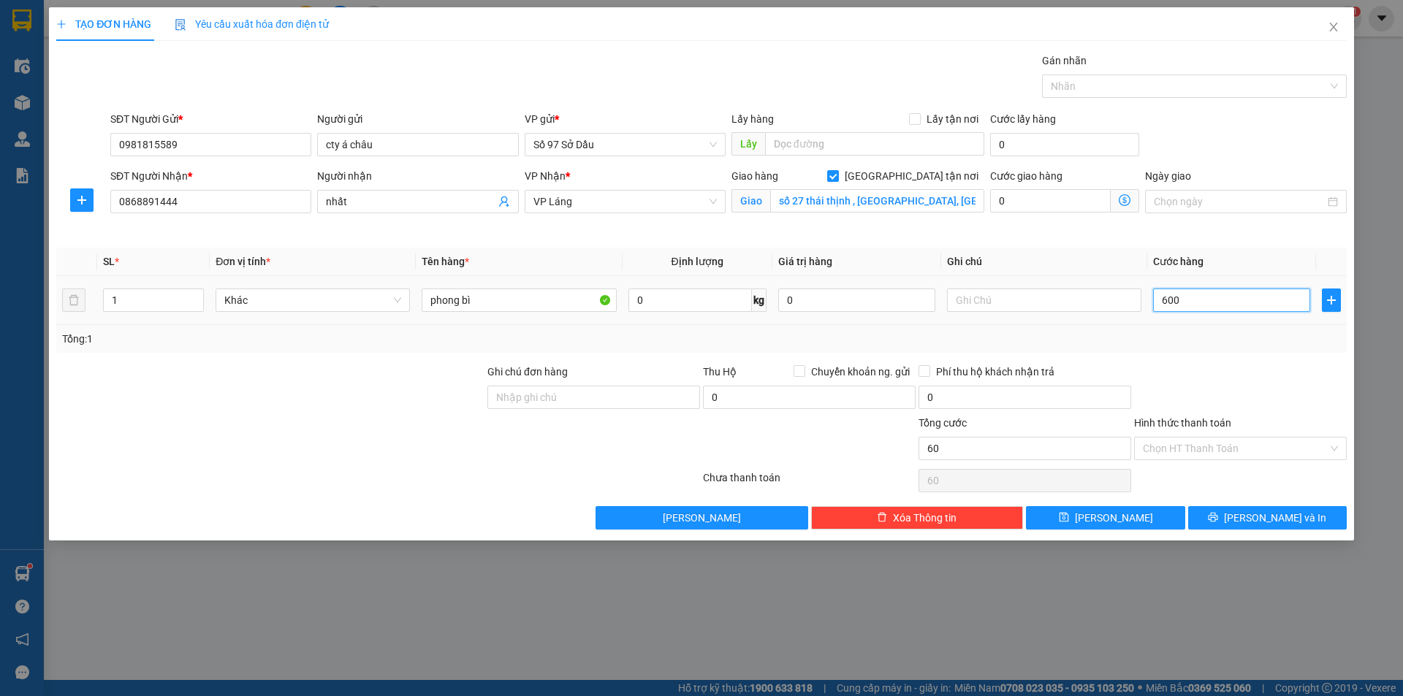
type input "600"
type input "6.000"
type input "60.000"
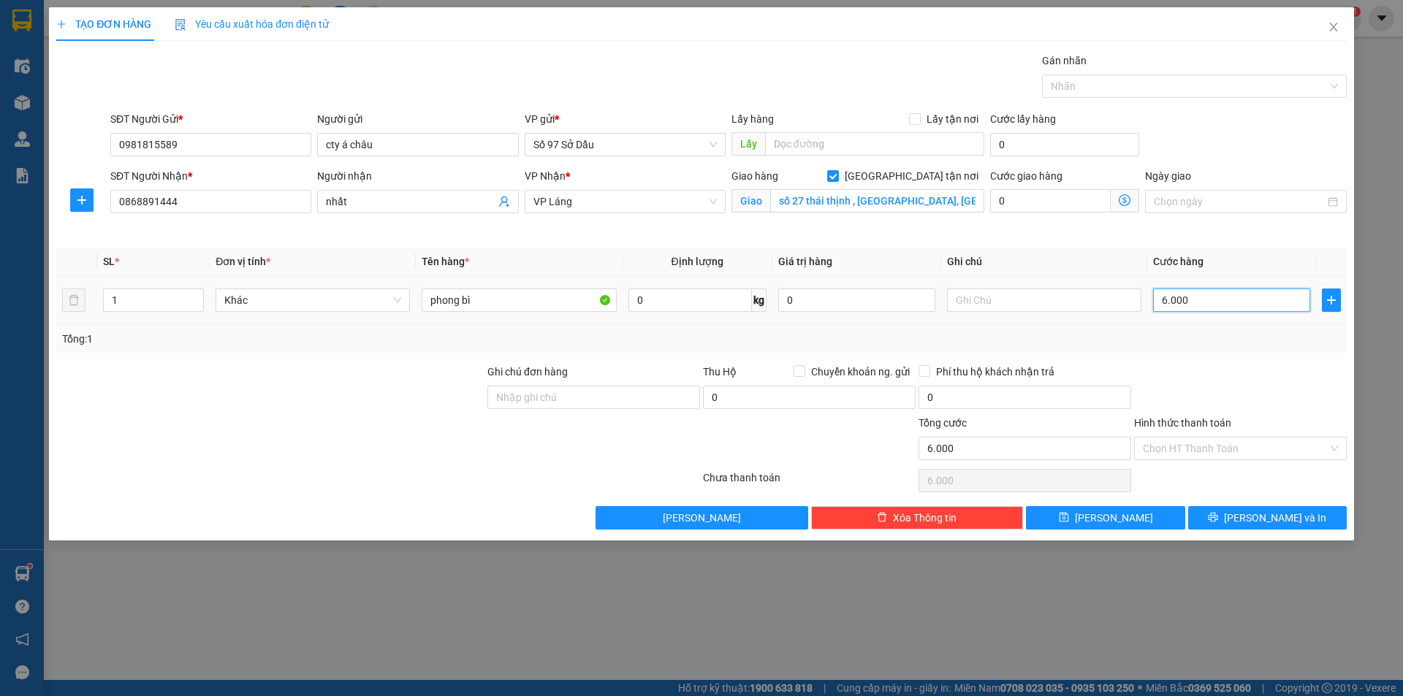
type input "60.000"
click at [1216, 449] on input "Hình thức thanh toán" at bounding box center [1235, 449] width 185 height 22
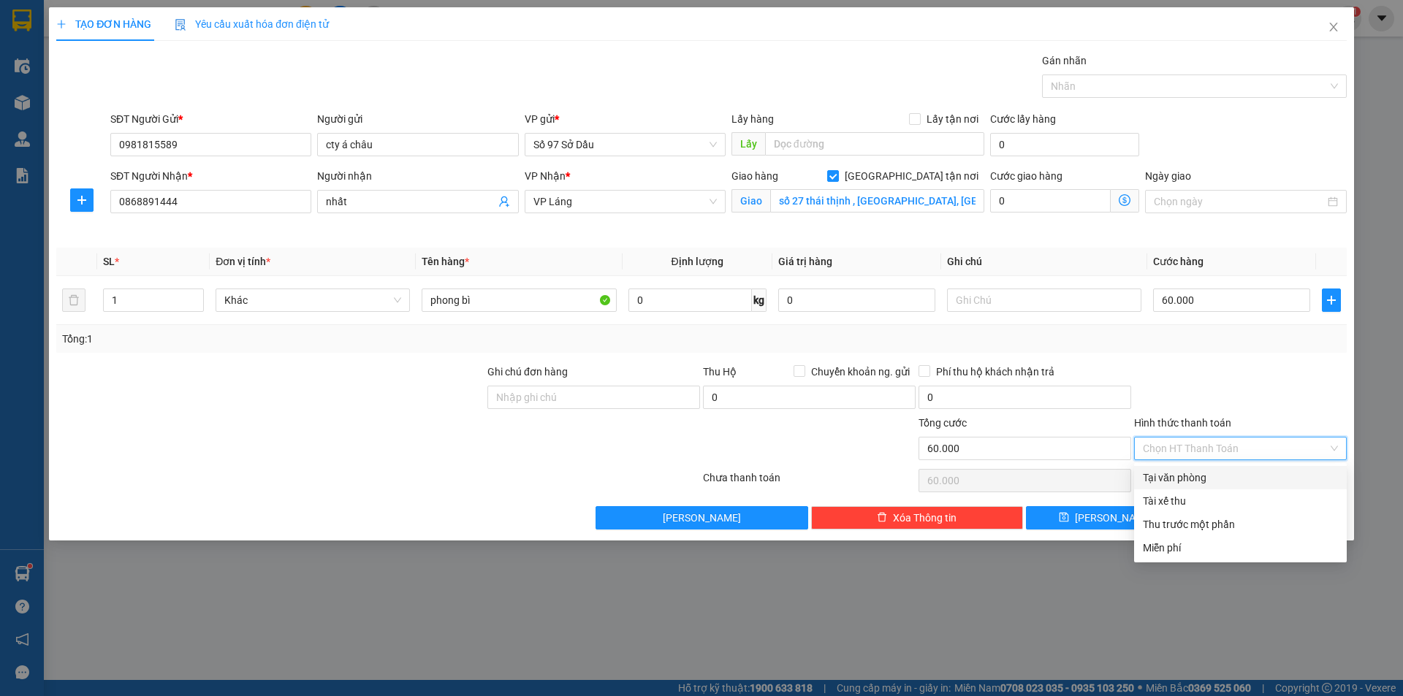
click at [1202, 479] on div "Tại văn phòng" at bounding box center [1240, 478] width 195 height 16
type input "0"
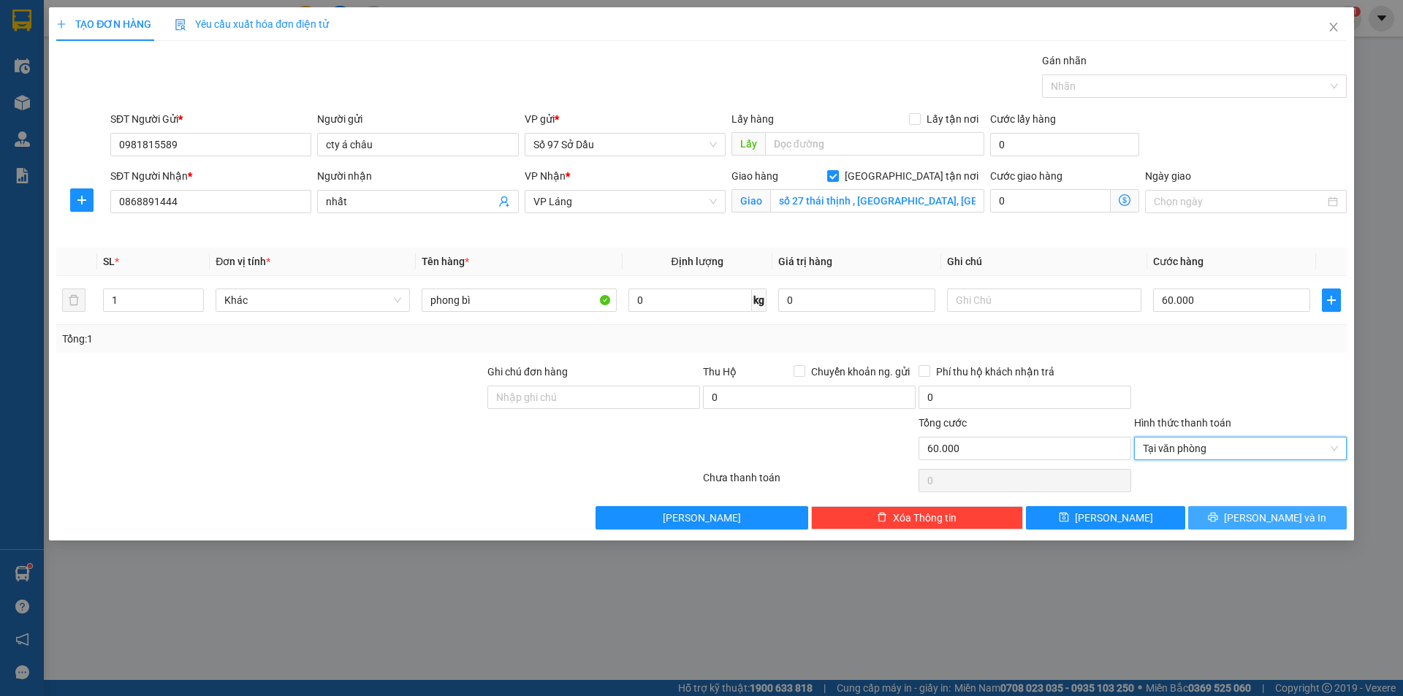
click at [1265, 524] on span "[PERSON_NAME] và In" at bounding box center [1275, 518] width 102 height 16
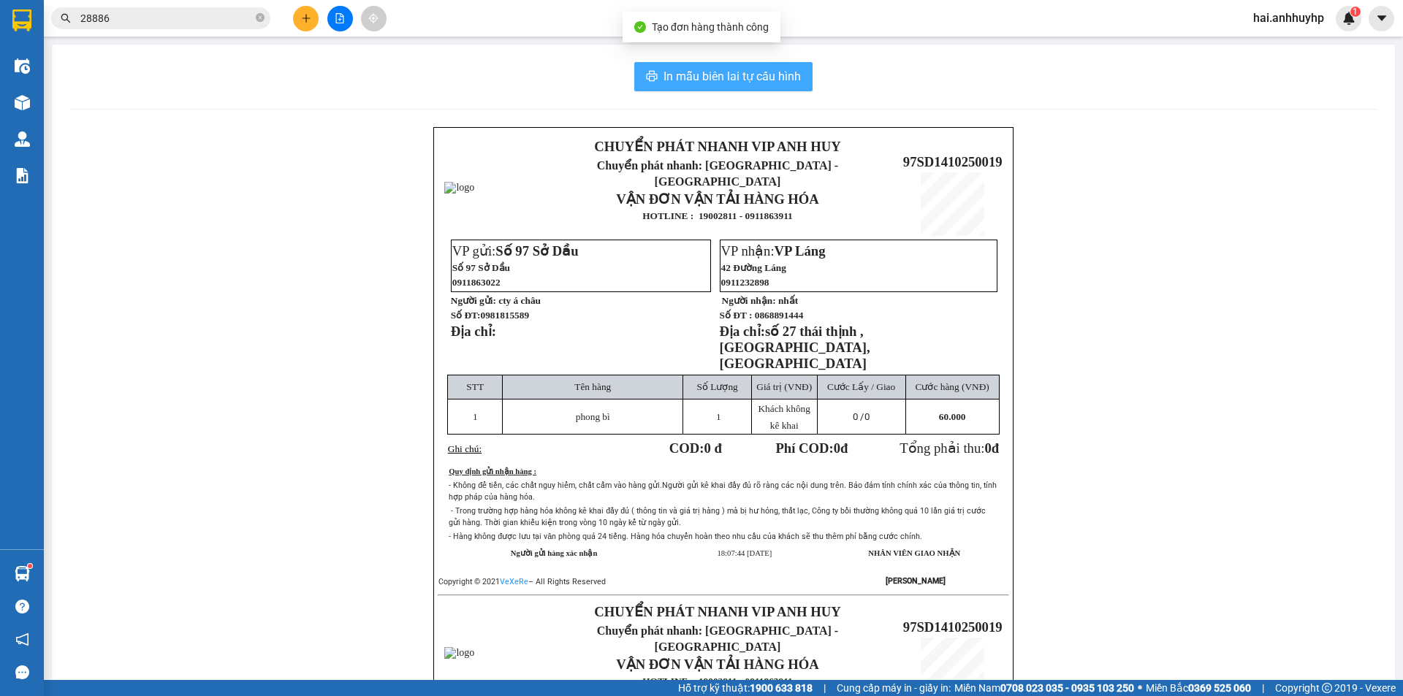
click at [670, 68] on span "In mẫu biên lai tự cấu hình" at bounding box center [731, 76] width 137 height 18
